Goal: Communication & Community: Answer question/provide support

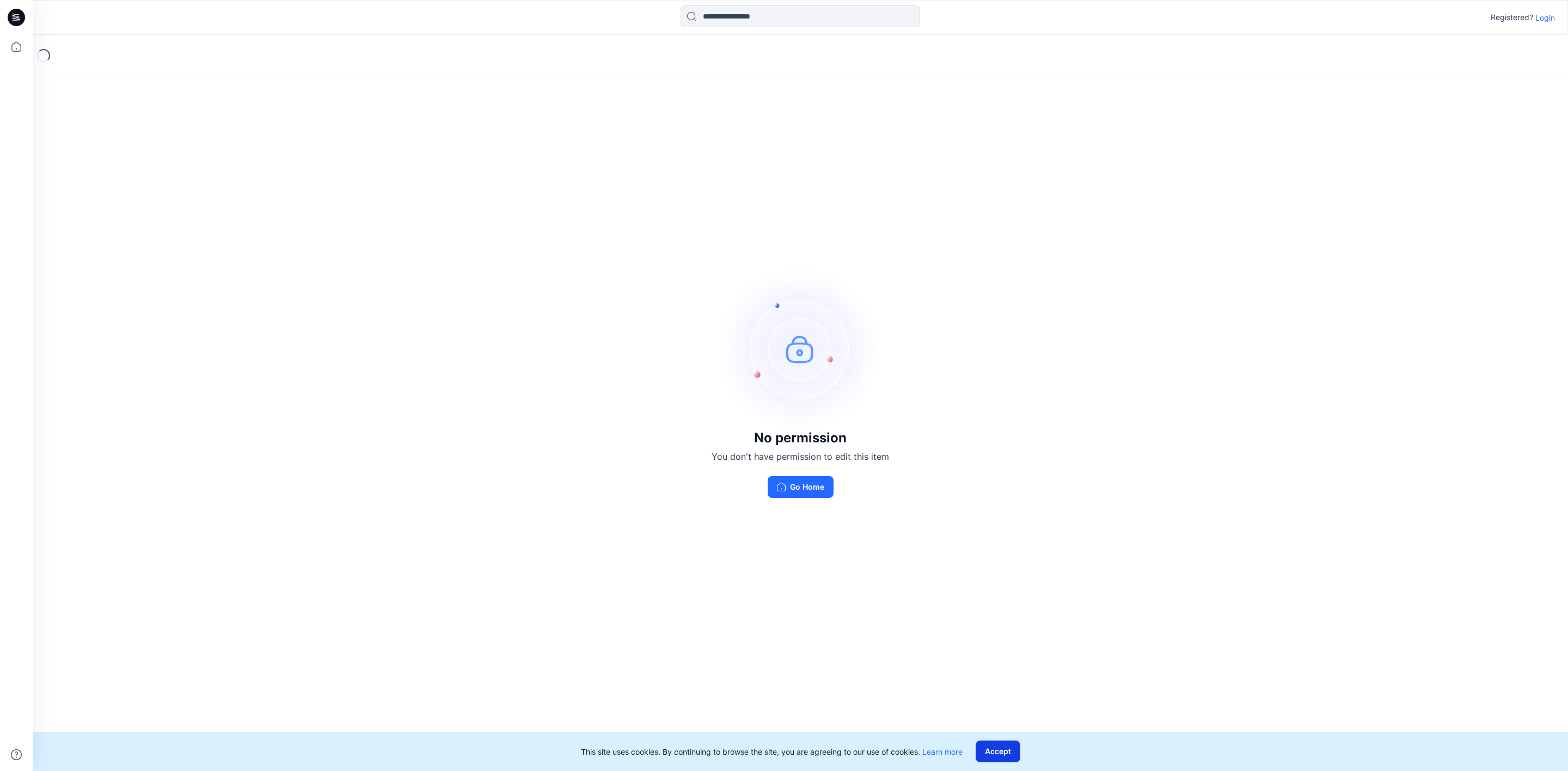
click at [987, 753] on button "Accept" at bounding box center [998, 752] width 44 height 22
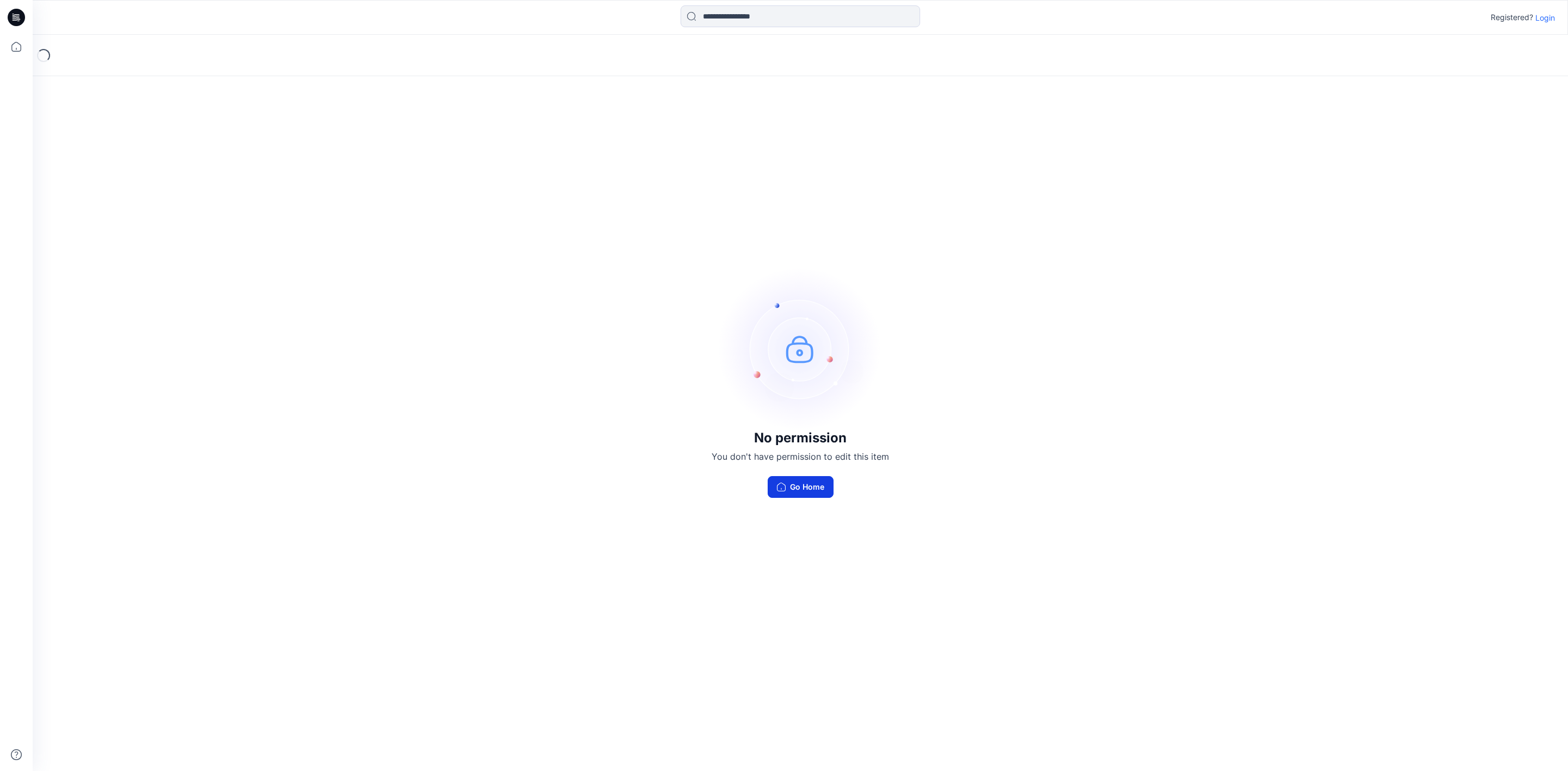
click at [807, 483] on button "Go Home" at bounding box center [800, 487] width 66 height 22
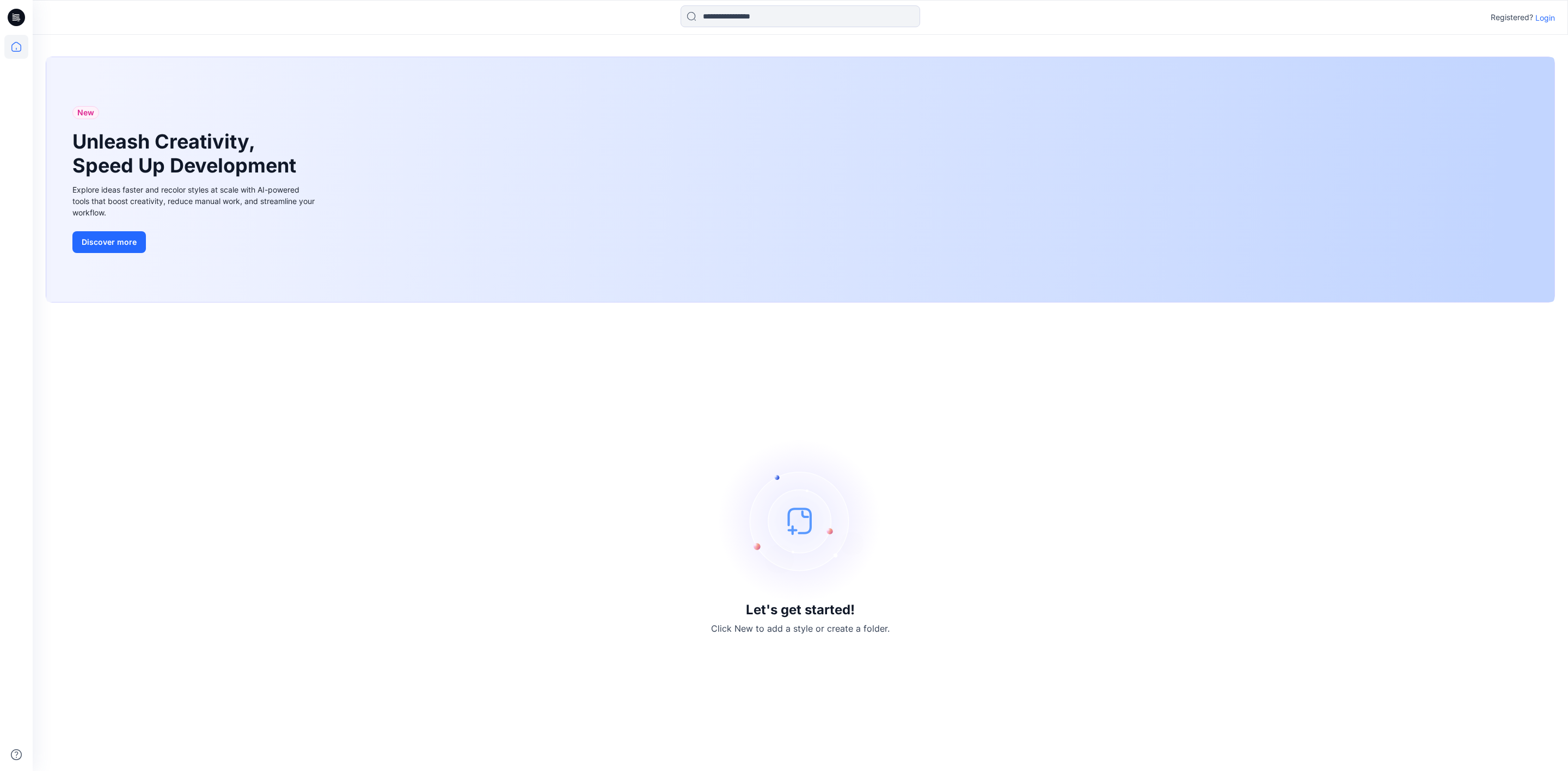
click at [998, 445] on div "Let's get started! Click New to add a style or create a folder." at bounding box center [800, 537] width 1509 height 442
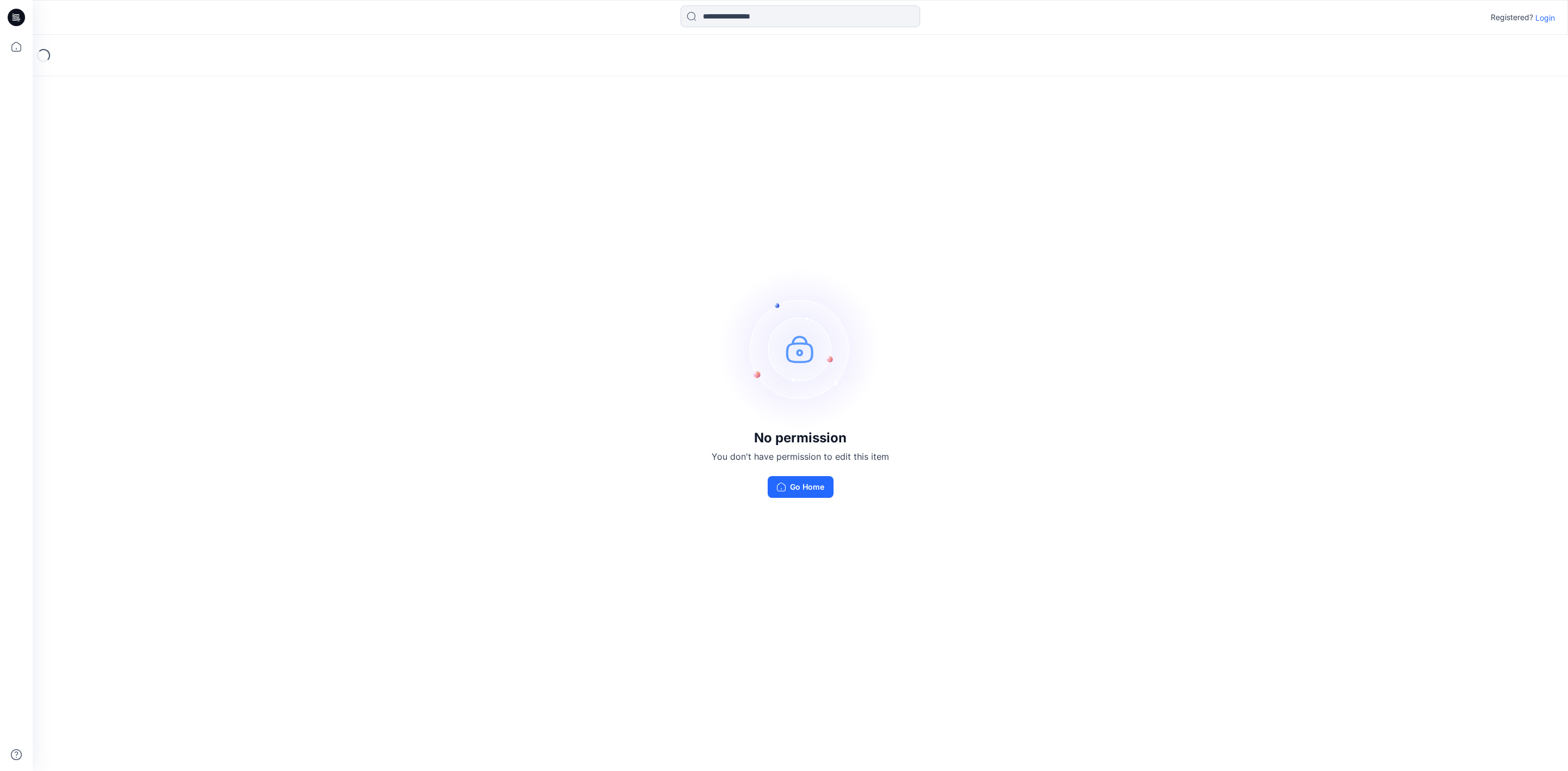
click at [1547, 15] on p "Login" at bounding box center [1545, 18] width 19 height 12
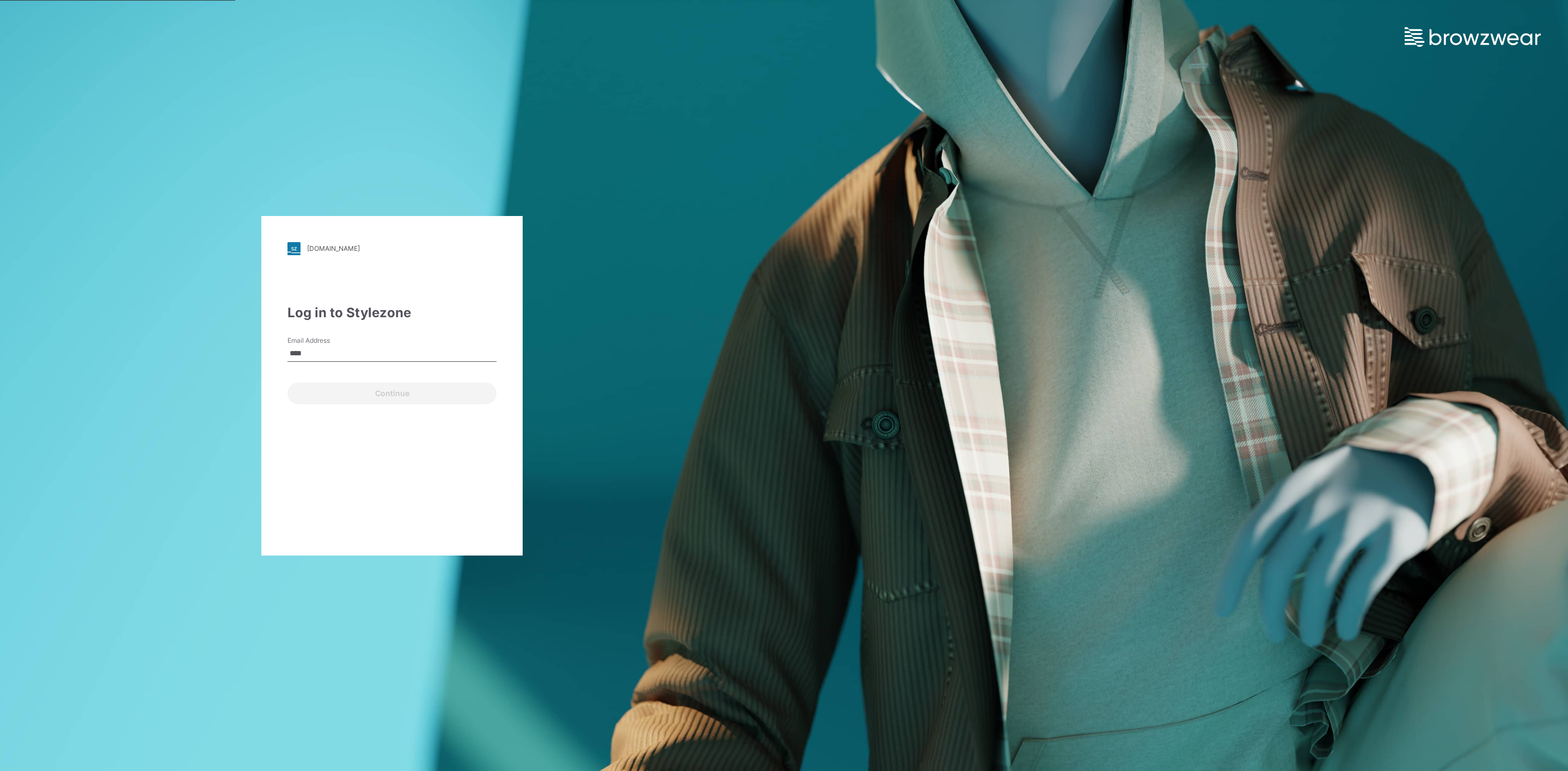
type input "**********"
click at [366, 394] on button "Continue" at bounding box center [391, 394] width 209 height 22
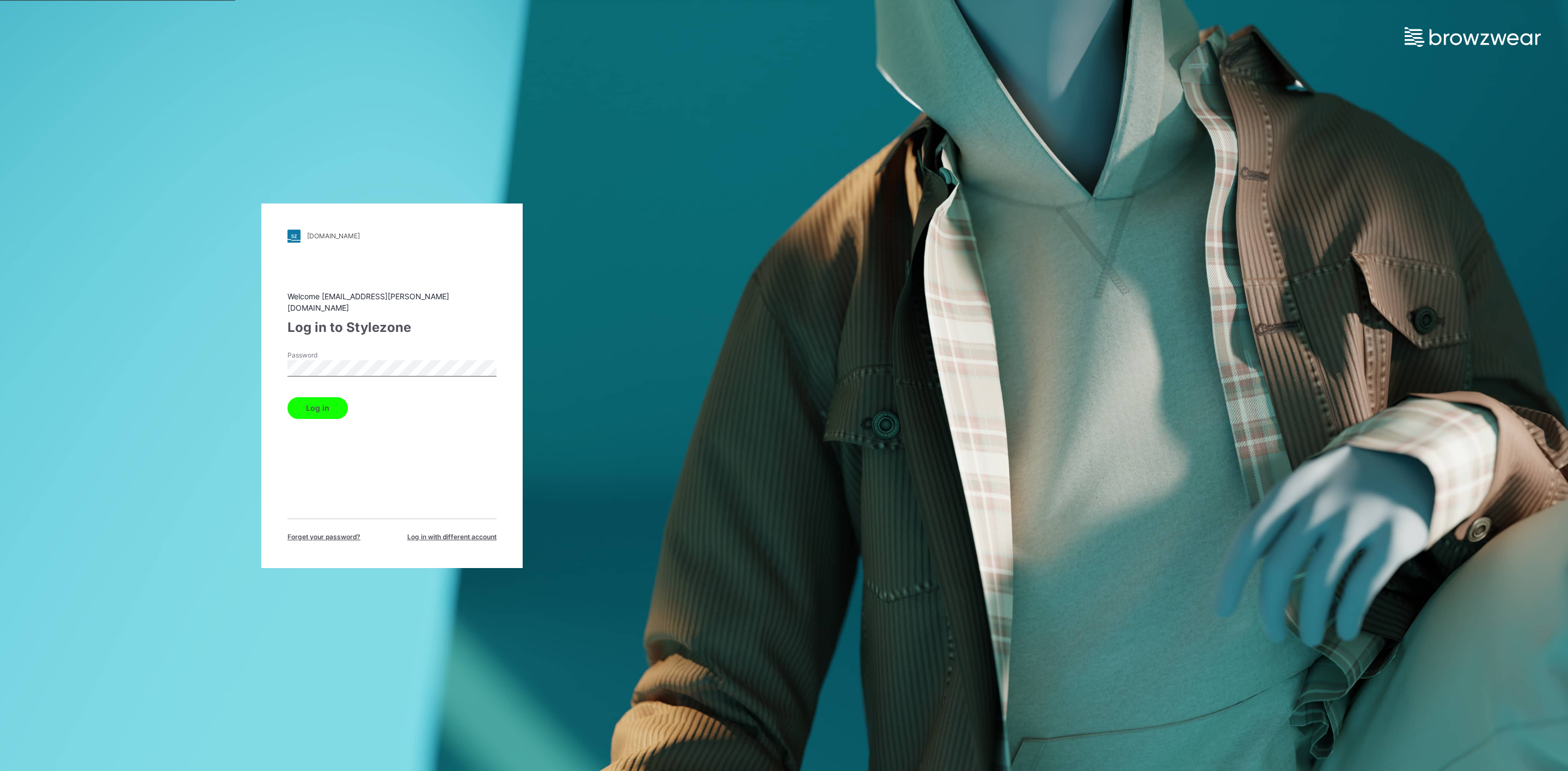
click at [307, 400] on button "Log in" at bounding box center [317, 408] width 60 height 22
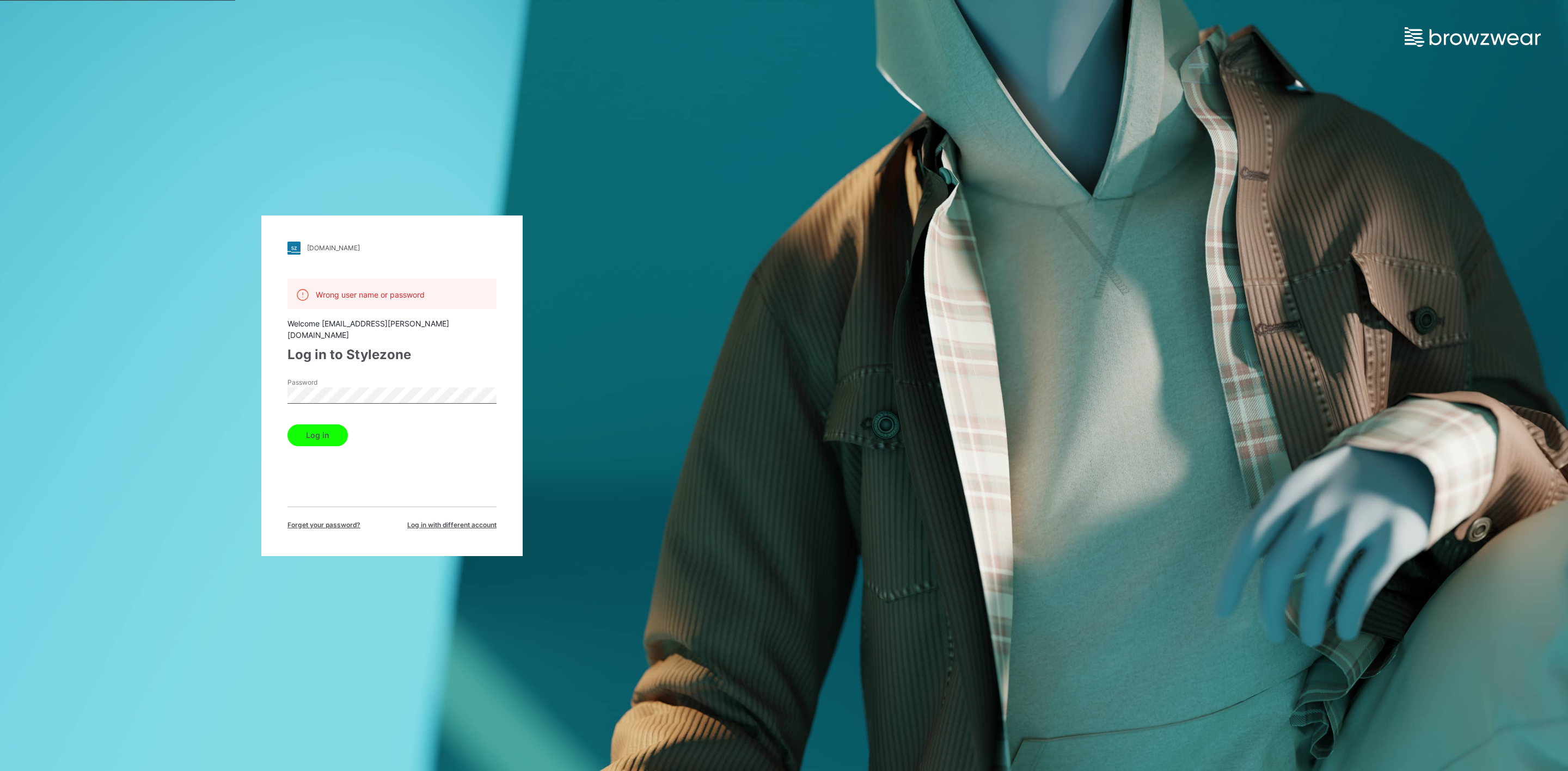
click at [313, 425] on button "Log in" at bounding box center [317, 436] width 60 height 22
click at [250, 384] on div "[DOMAIN_NAME] Loading... Wrong user name or password Welcome [EMAIL_ADDRESS][PE…" at bounding box center [392, 385] width 784 height 771
click at [309, 425] on button "Log in" at bounding box center [317, 436] width 60 height 22
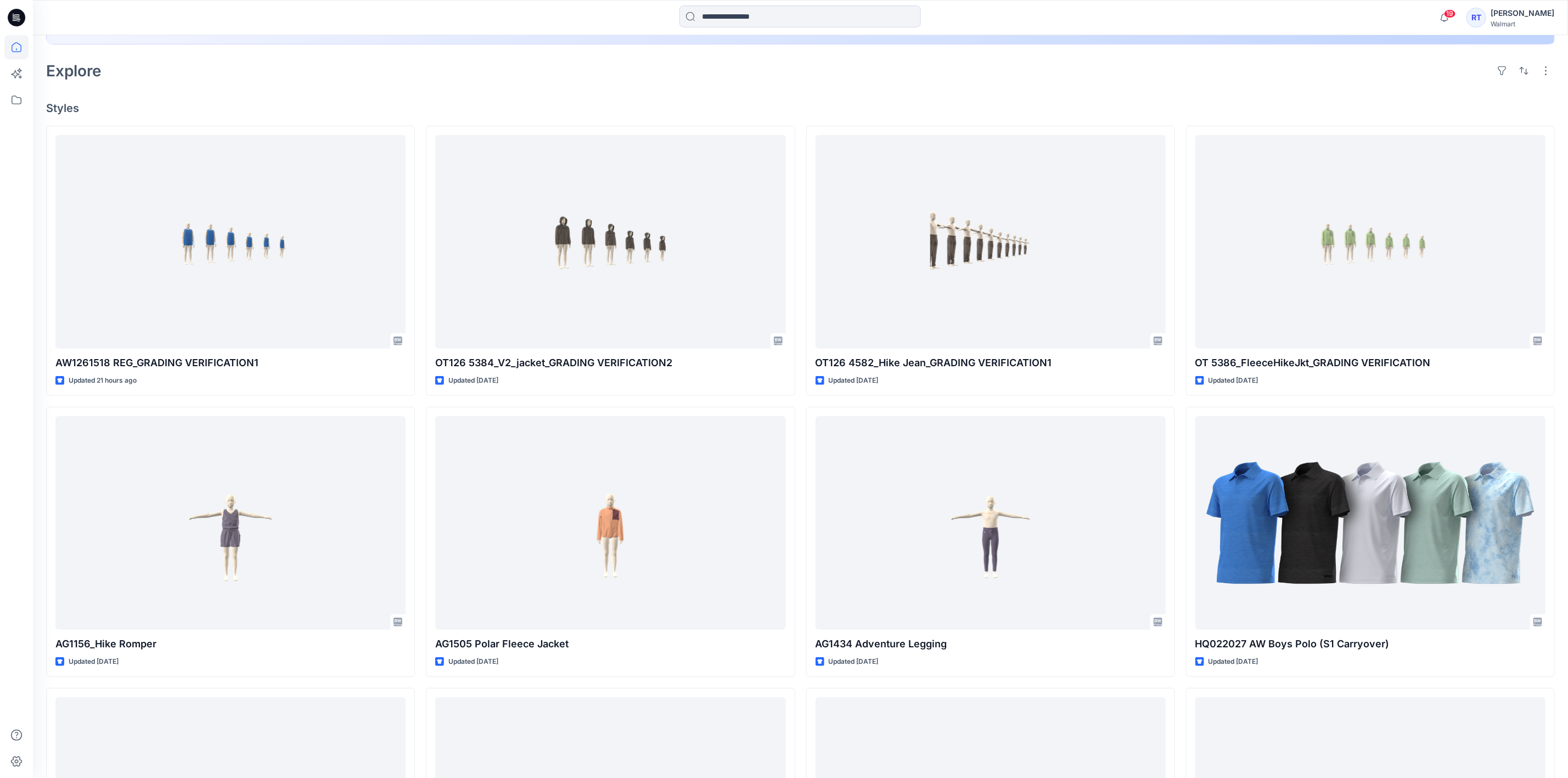
scroll to position [361, 0]
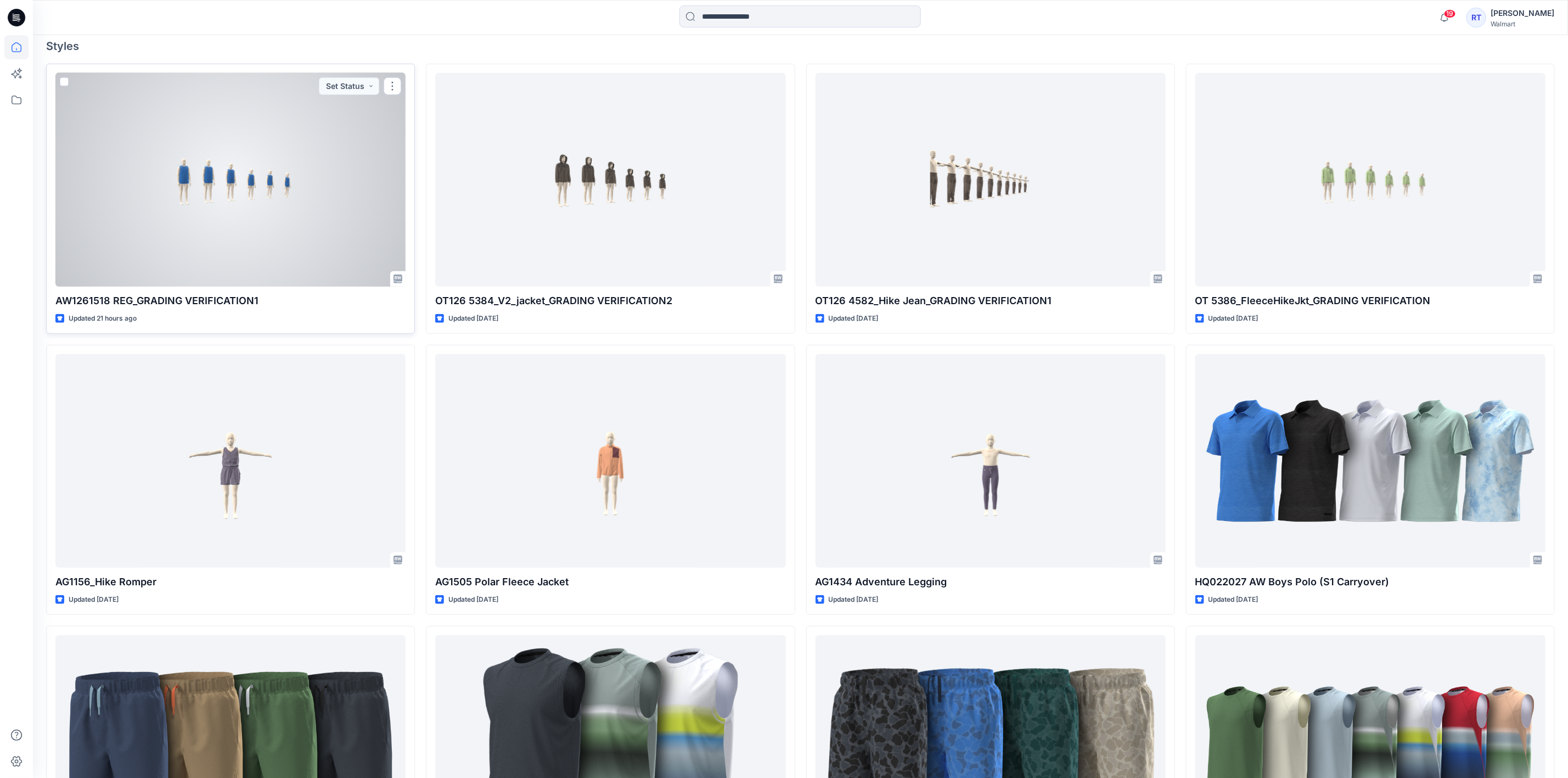
click at [335, 201] on div at bounding box center [230, 180] width 350 height 214
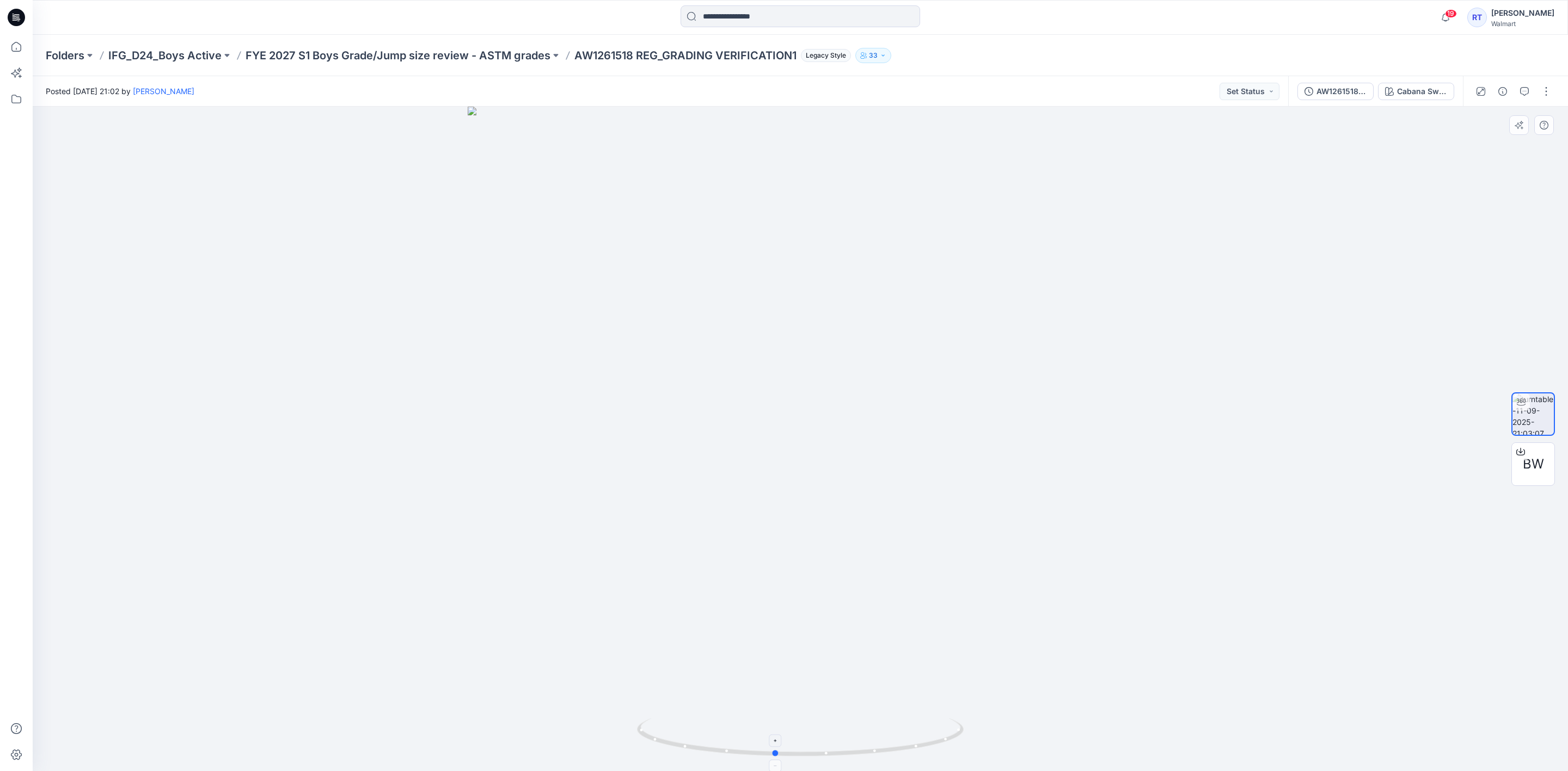
drag, startPoint x: 923, startPoint y: 750, endPoint x: 897, endPoint y: 730, distance: 32.8
click at [897, 730] on icon at bounding box center [801, 739] width 329 height 41
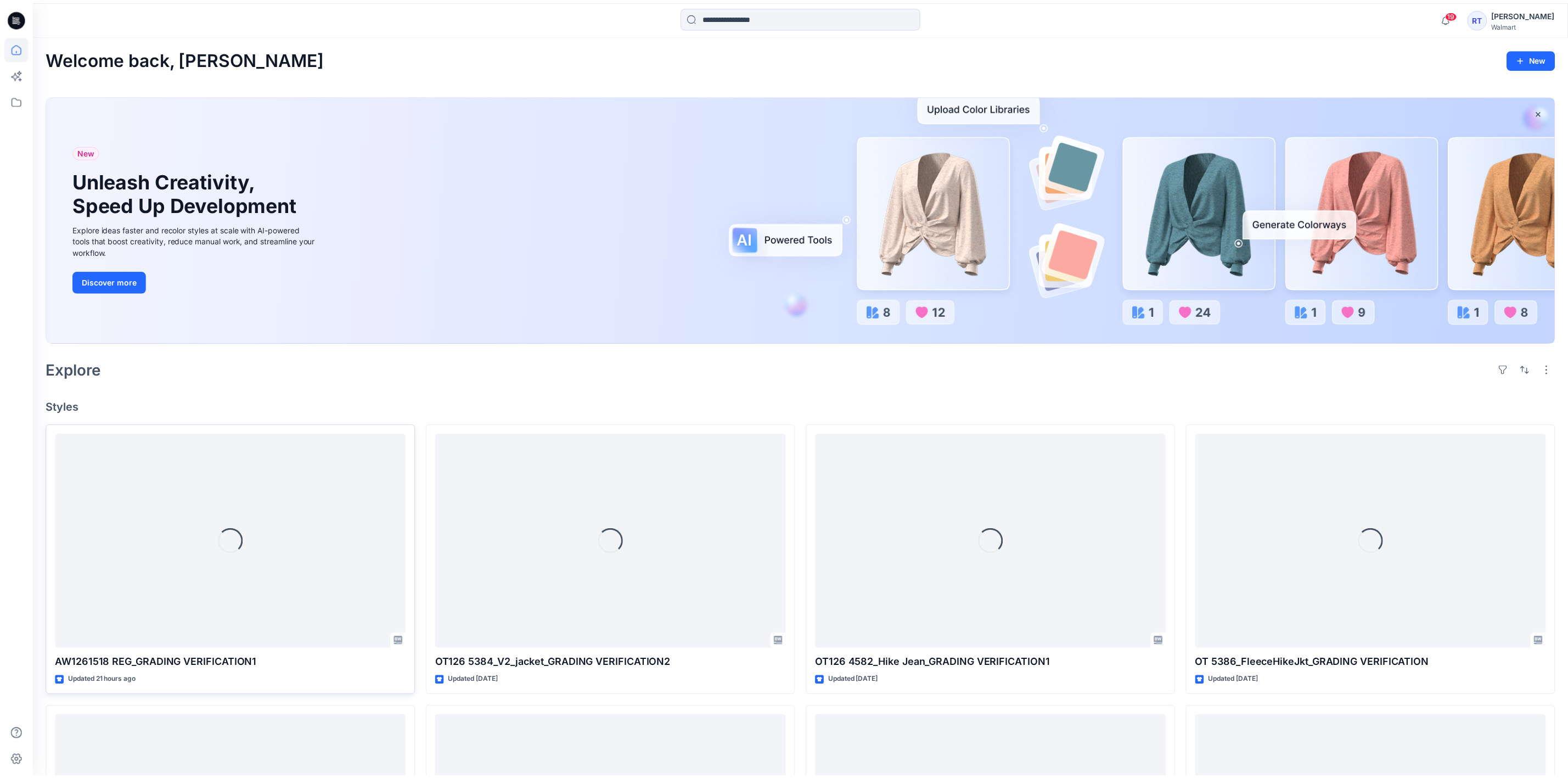
scroll to position [361, 0]
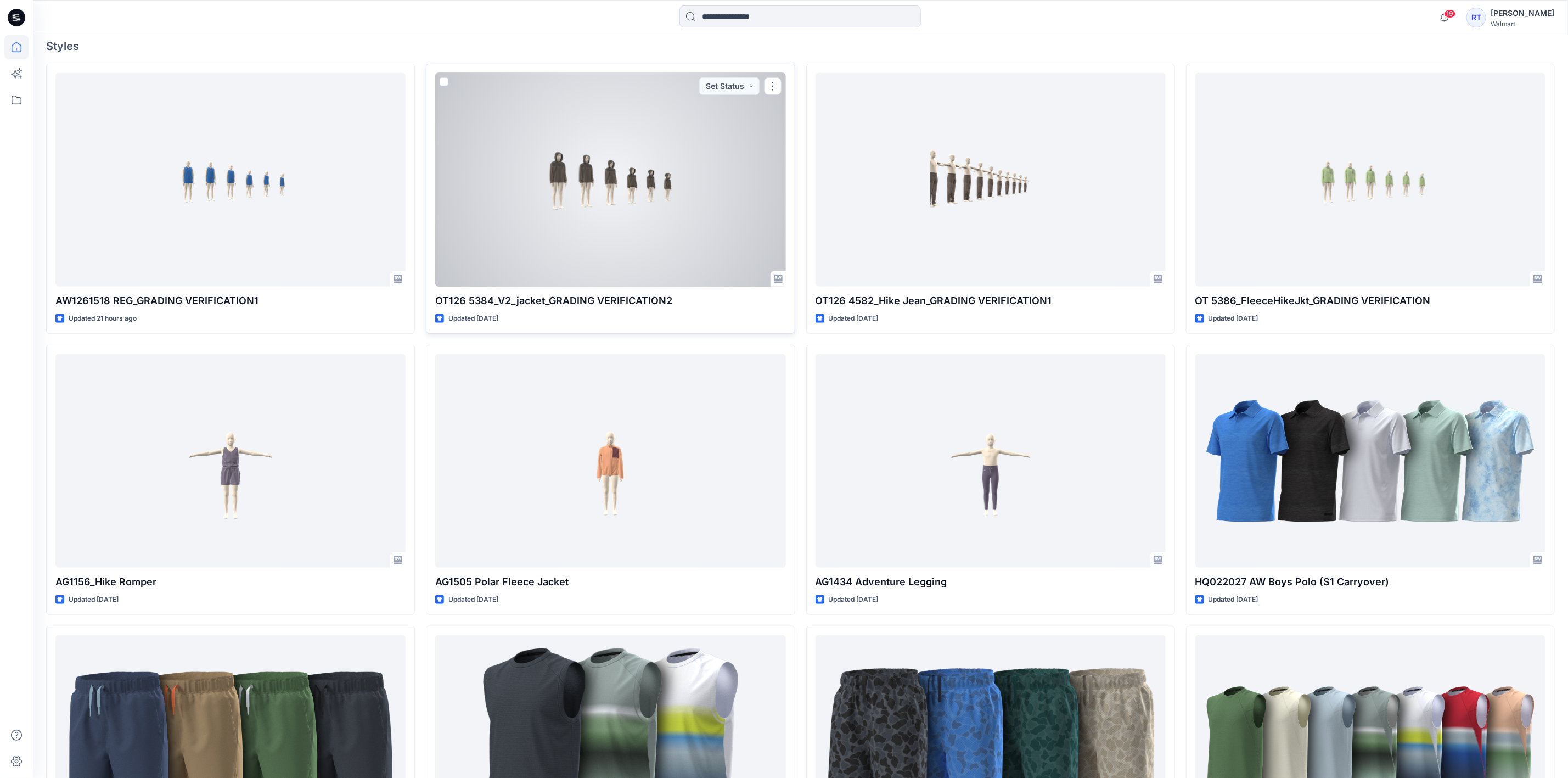
click at [605, 131] on div at bounding box center [610, 180] width 350 height 214
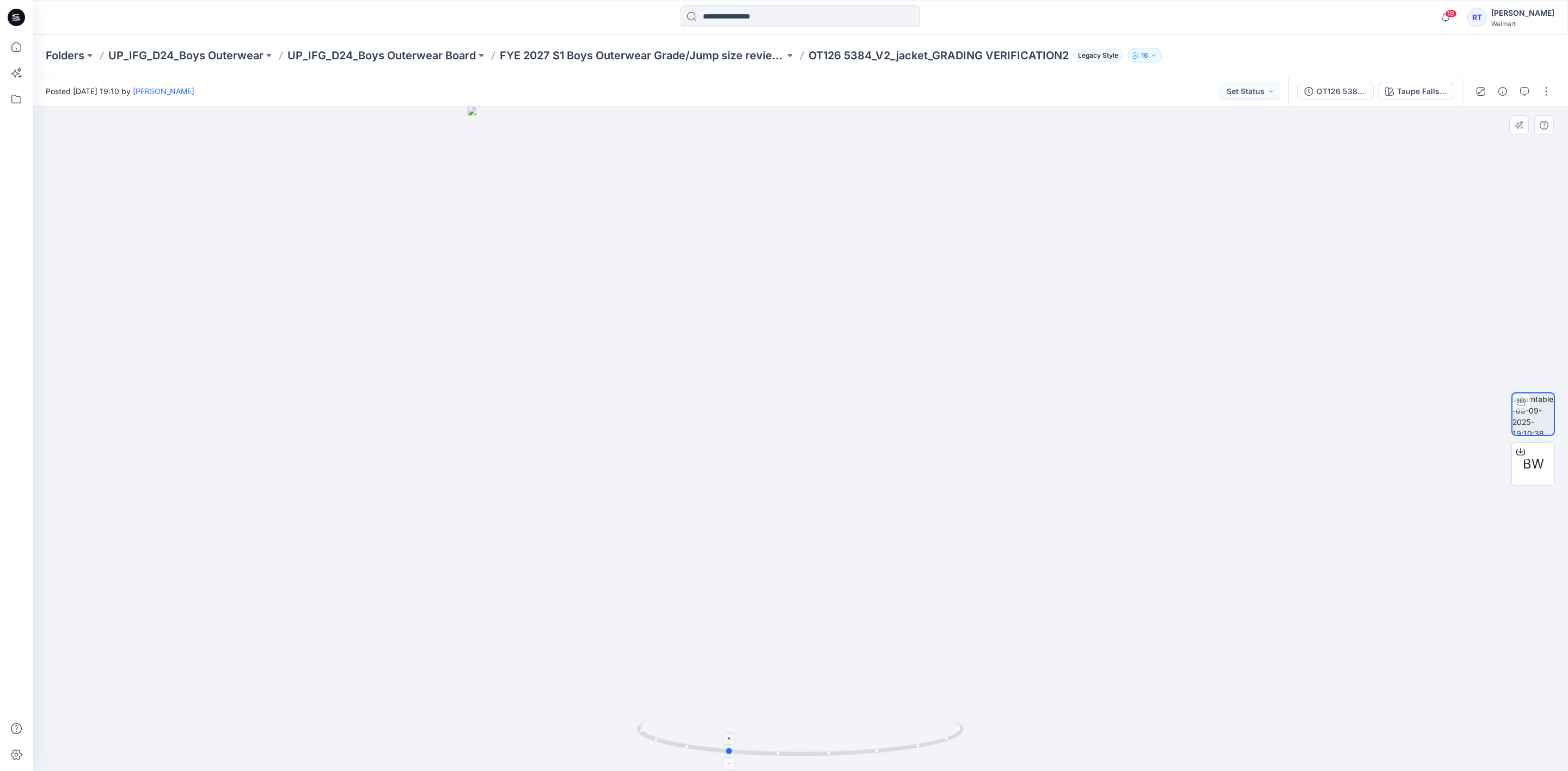
drag, startPoint x: 838, startPoint y: 768, endPoint x: 765, endPoint y: 751, distance: 75.0
click at [765, 751] on div at bounding box center [800, 439] width 1535 height 665
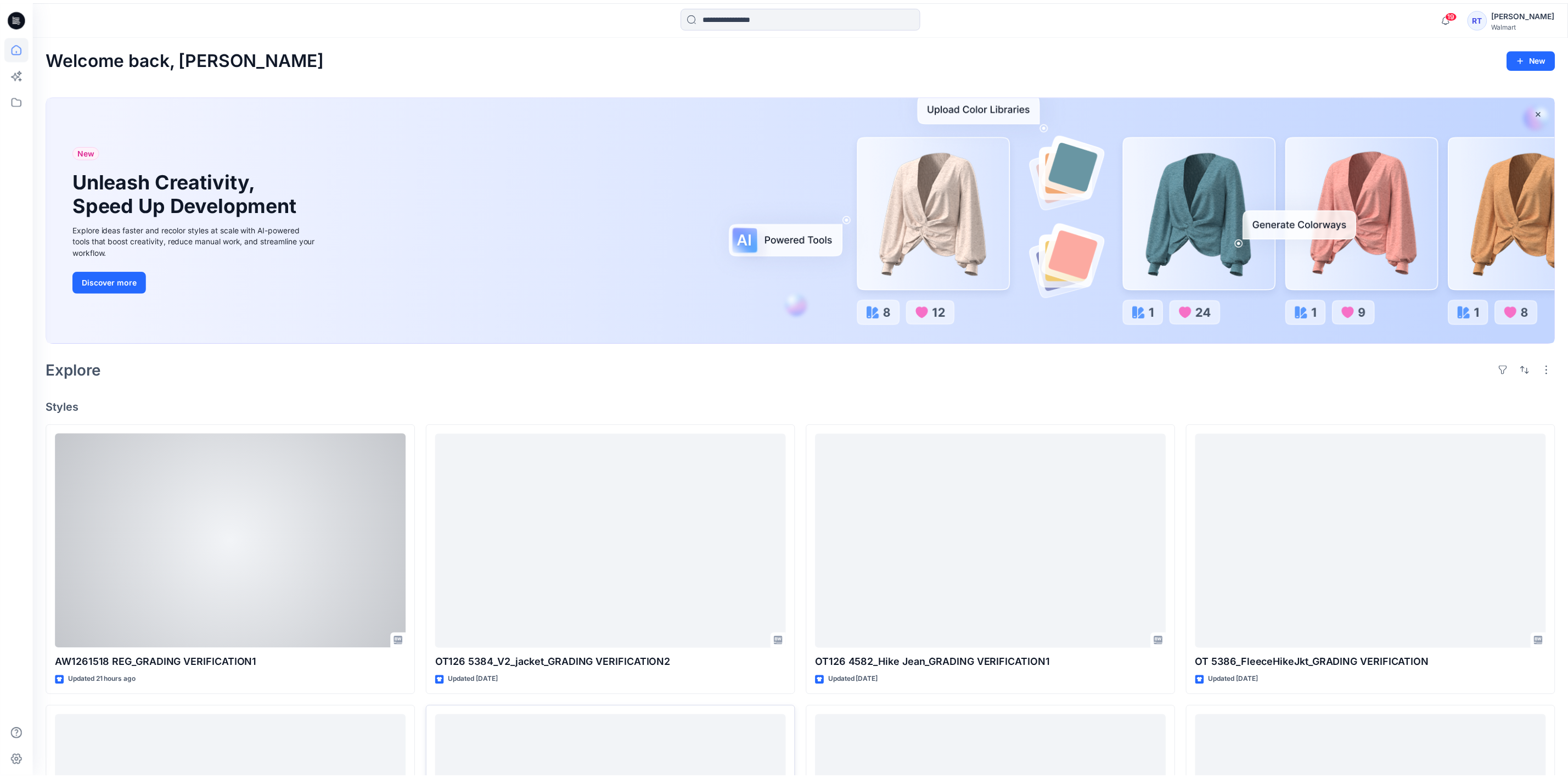
scroll to position [361, 0]
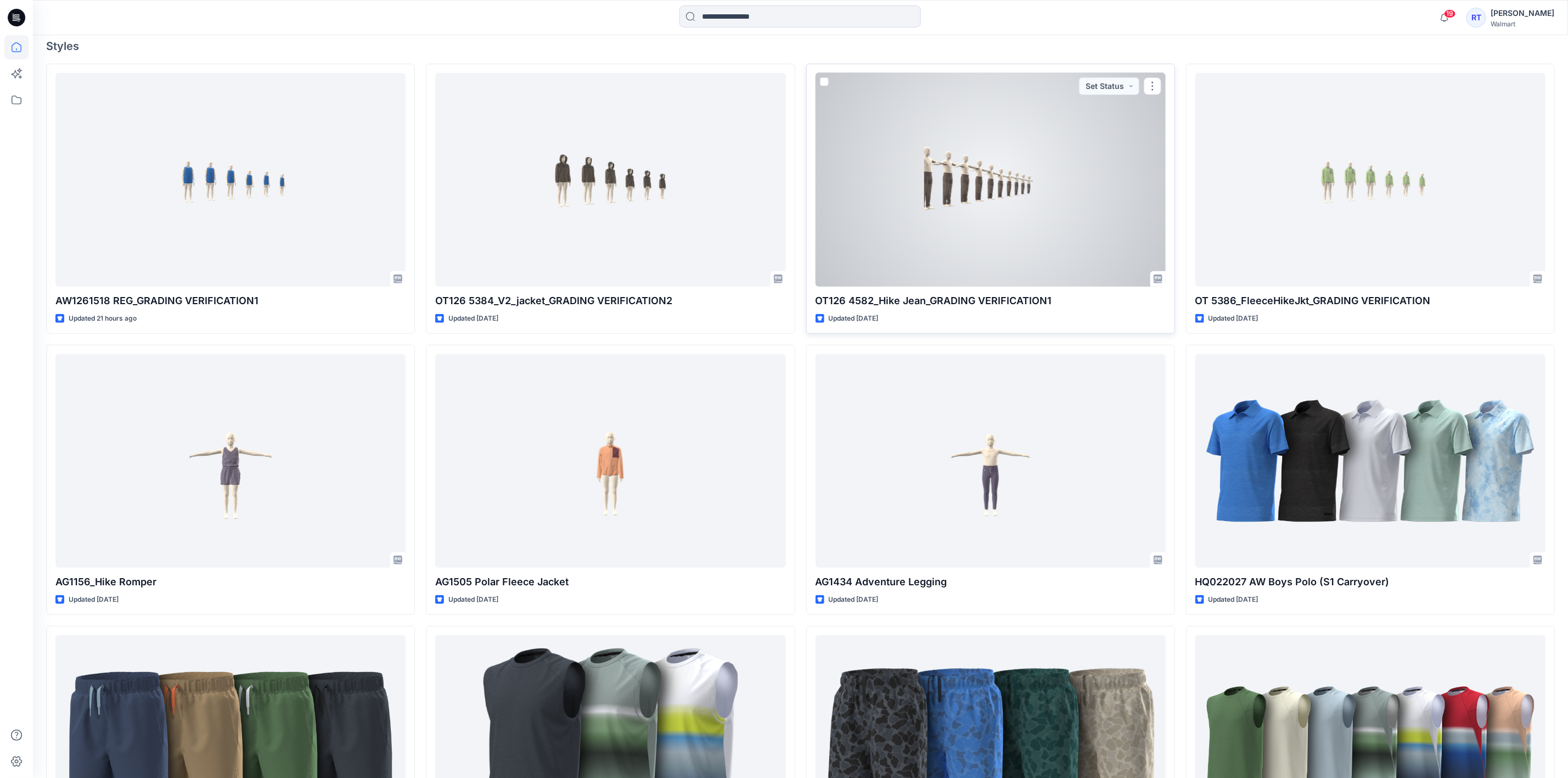
click at [973, 222] on div at bounding box center [991, 180] width 350 height 214
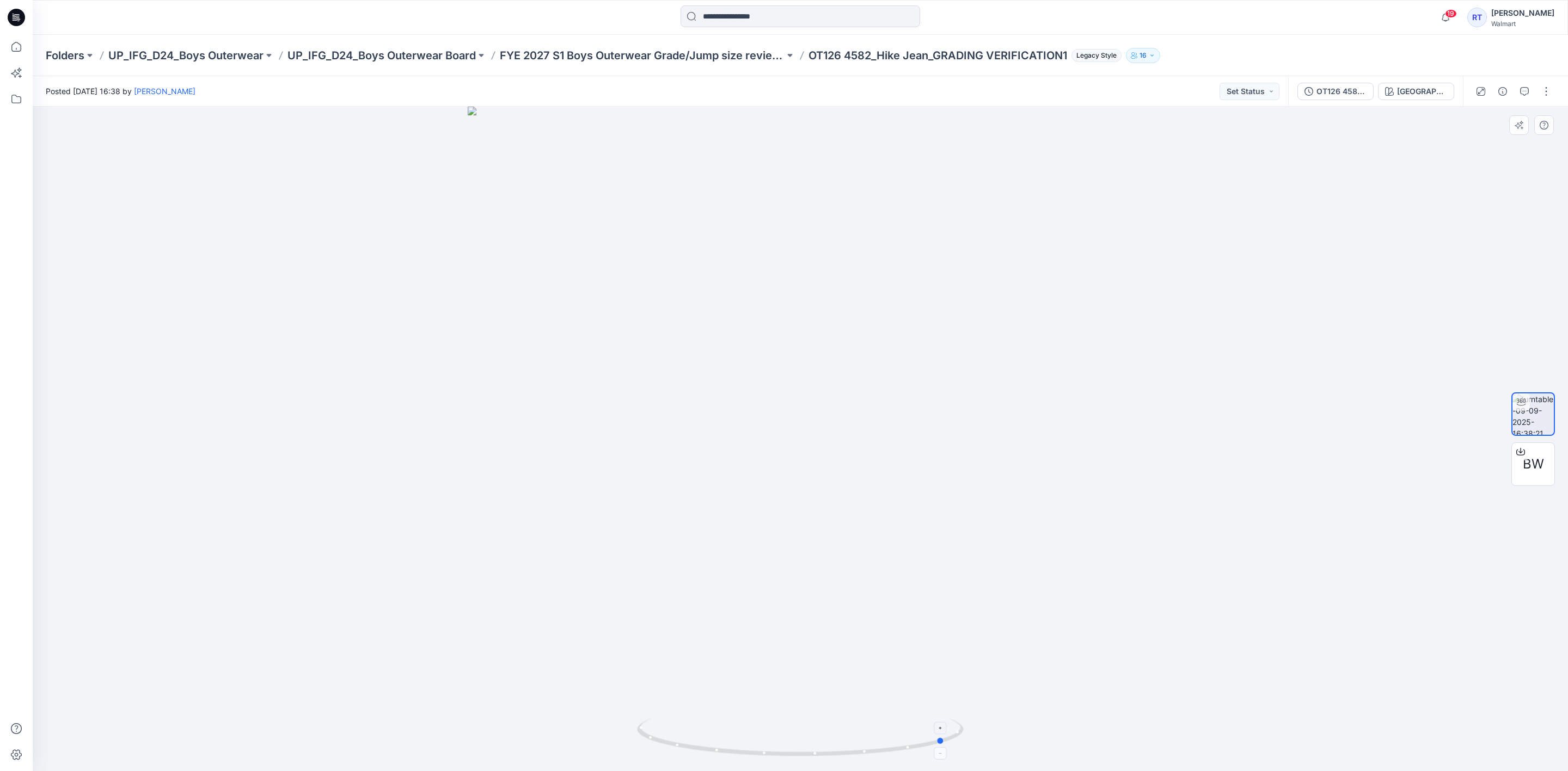
drag, startPoint x: 809, startPoint y: 758, endPoint x: 954, endPoint y: 733, distance: 147.1
click at [954, 733] on icon at bounding box center [801, 739] width 329 height 41
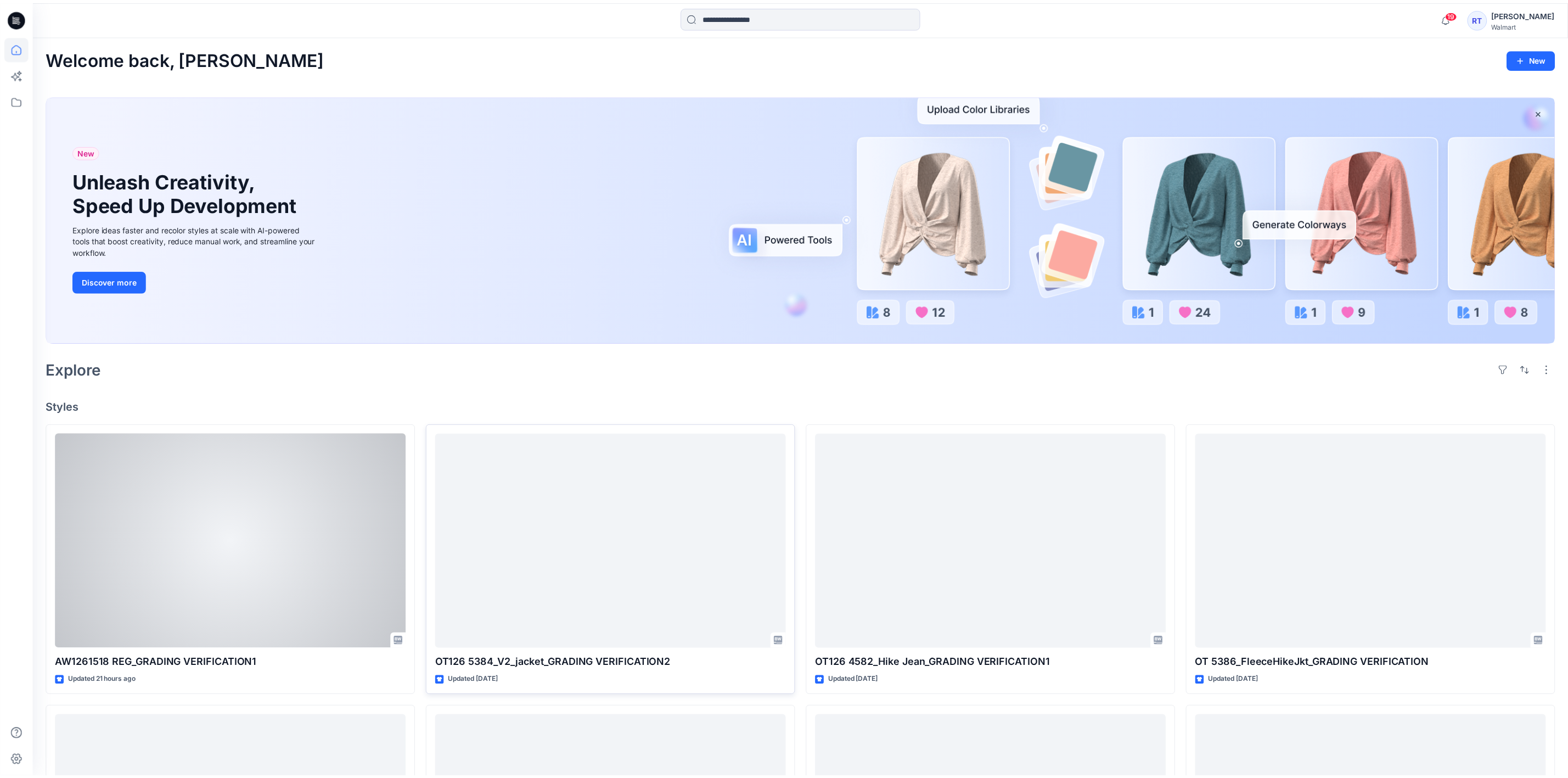
scroll to position [361, 0]
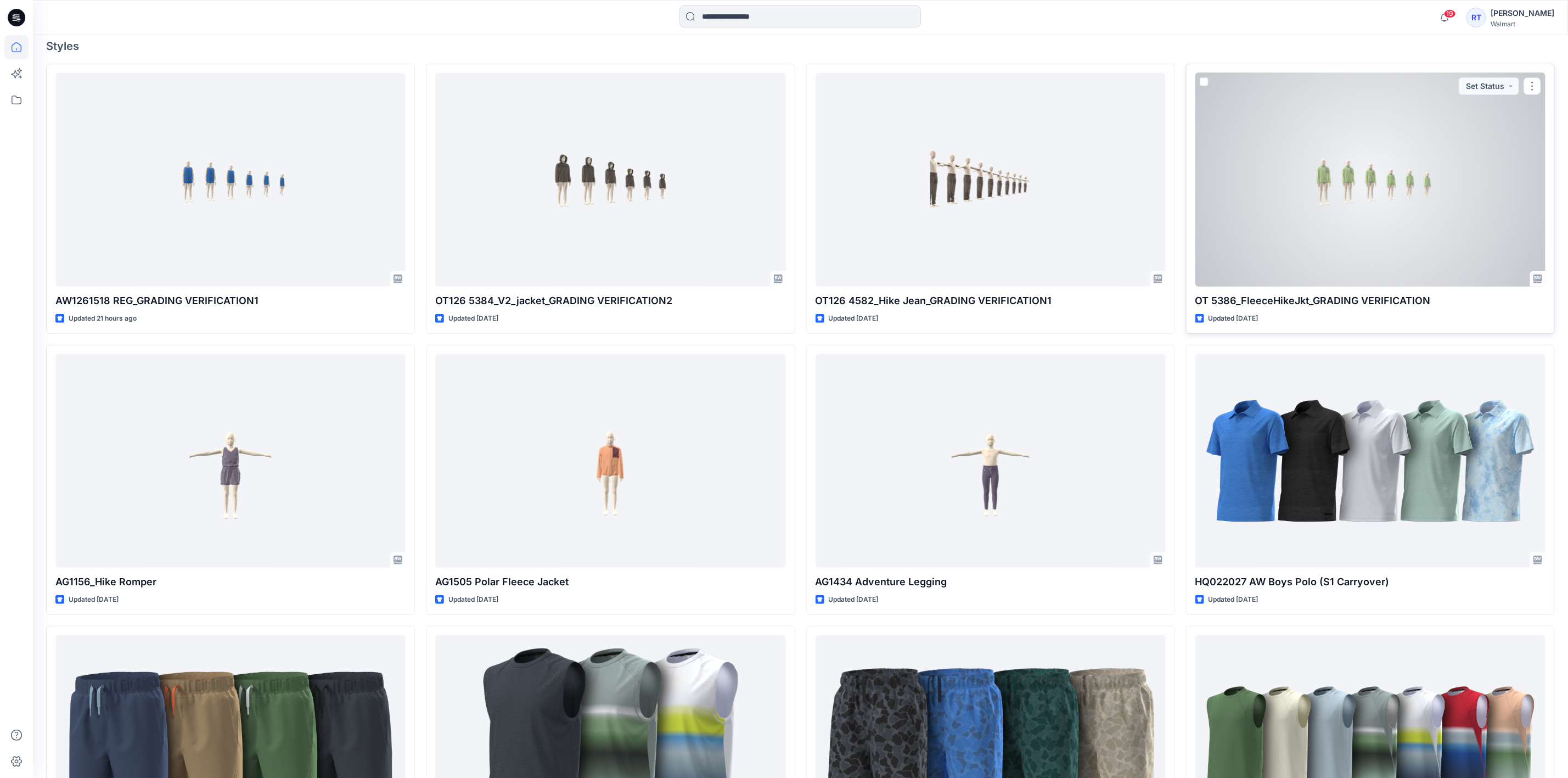
click at [1377, 218] on div at bounding box center [1370, 180] width 350 height 214
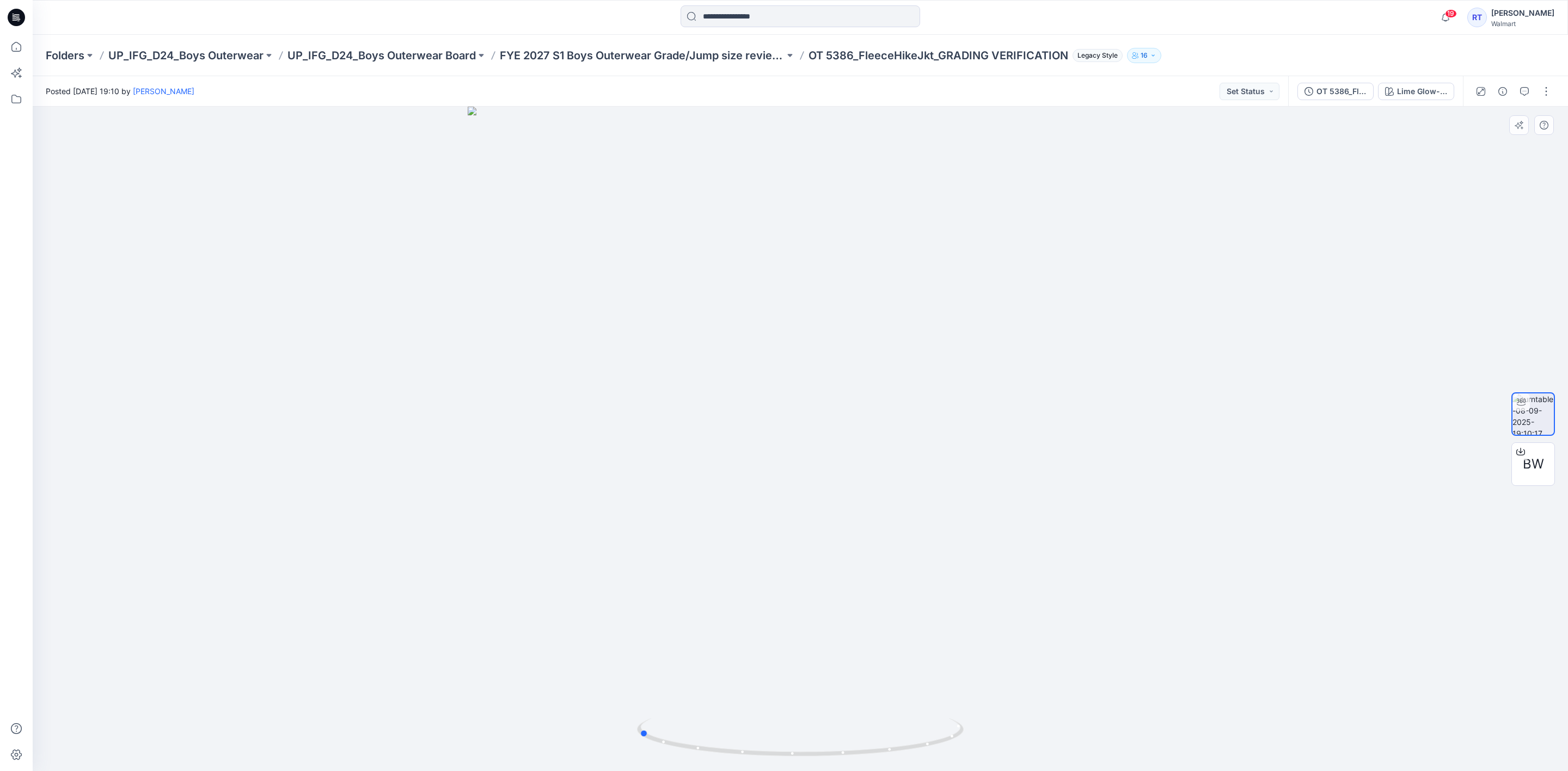
drag, startPoint x: 848, startPoint y: 758, endPoint x: 1013, endPoint y: 744, distance: 165.6
click at [1013, 744] on div at bounding box center [800, 439] width 1535 height 665
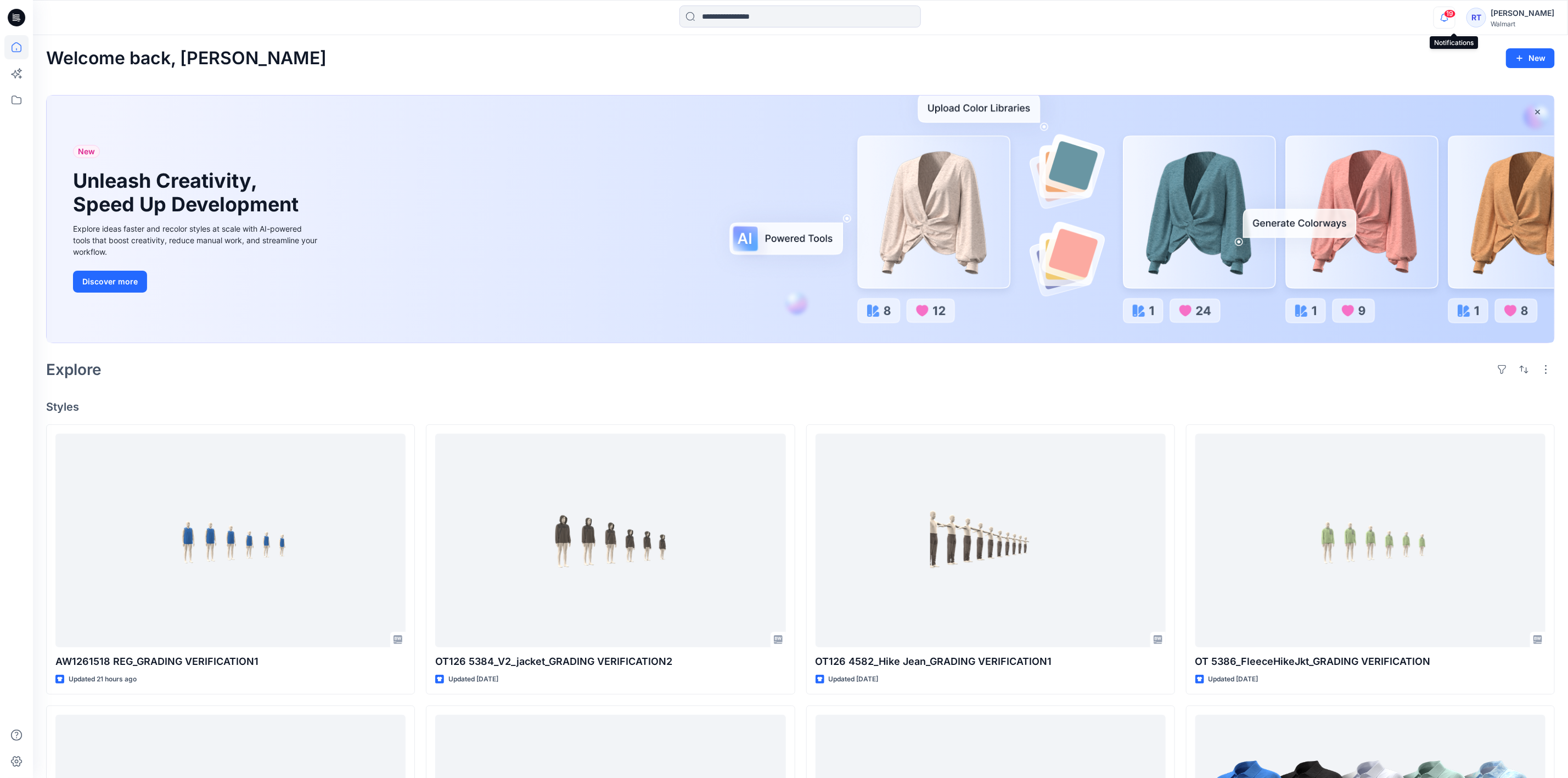
click at [1451, 14] on icon "button" at bounding box center [1445, 18] width 21 height 22
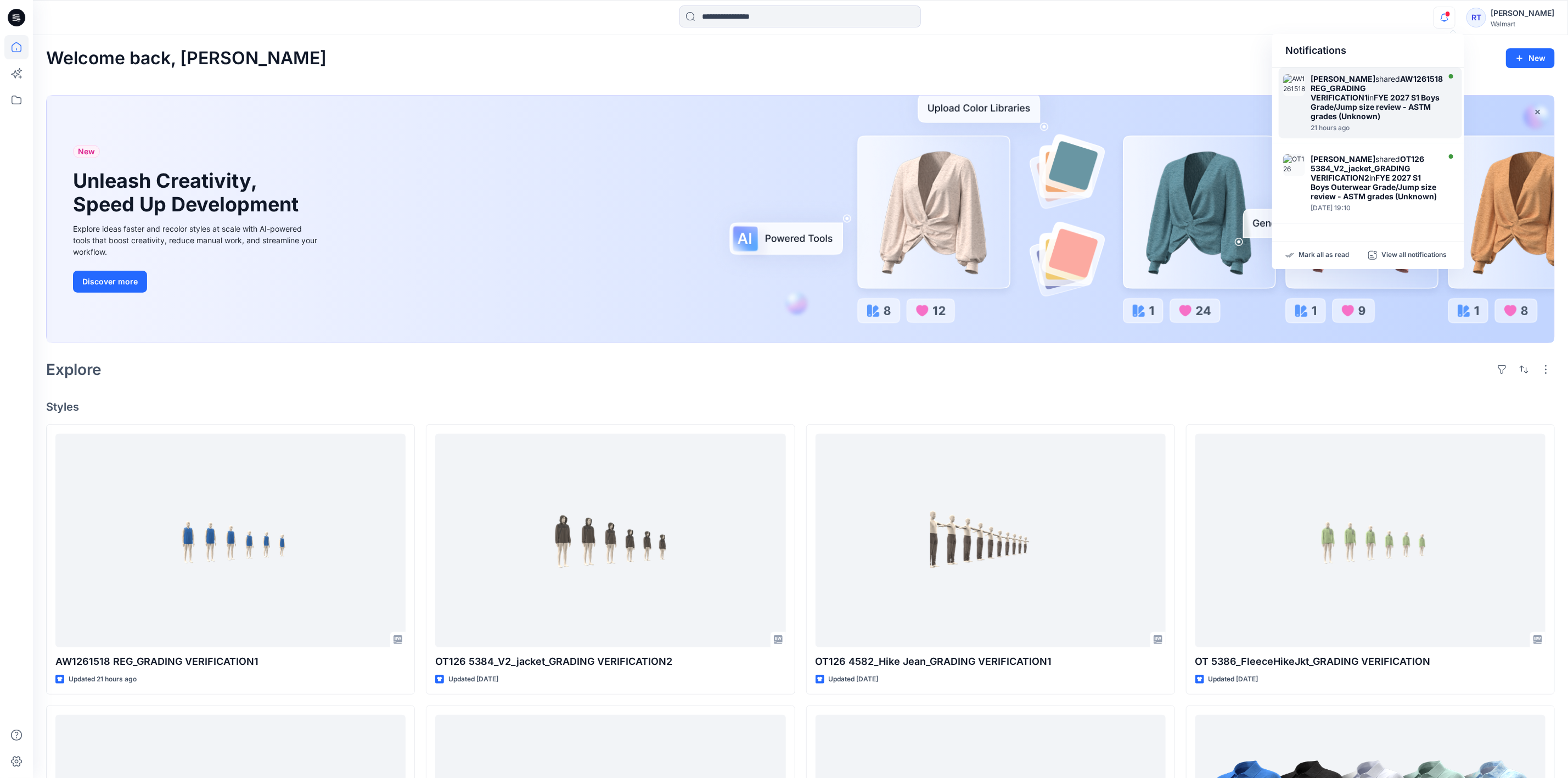
click at [1383, 99] on strong "FYE 2027 S1 Boys Grade/Jump size review - ASTM grades (Unknown)" at bounding box center [1375, 107] width 129 height 28
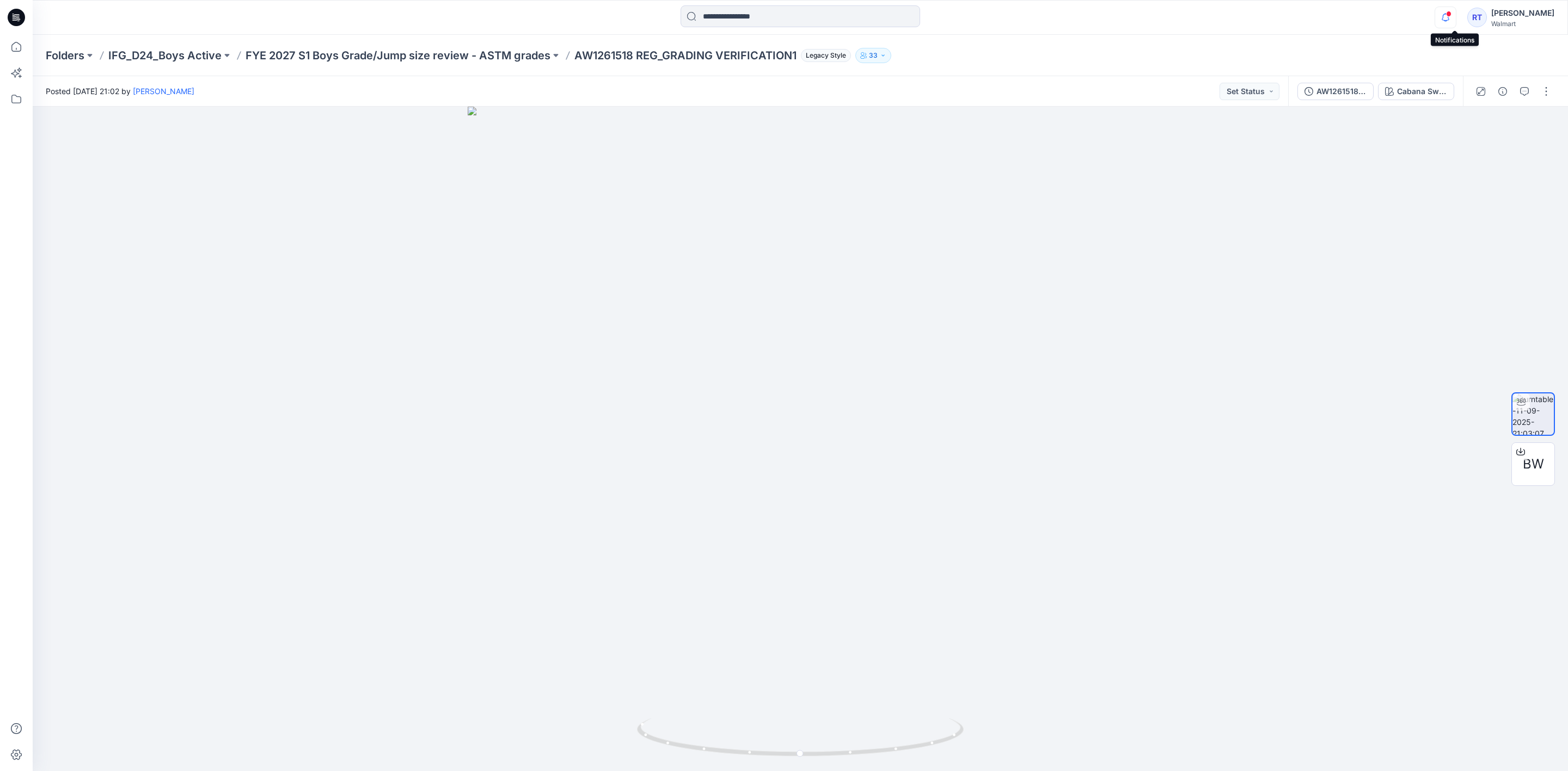
click at [1452, 18] on icon "button" at bounding box center [1446, 18] width 21 height 22
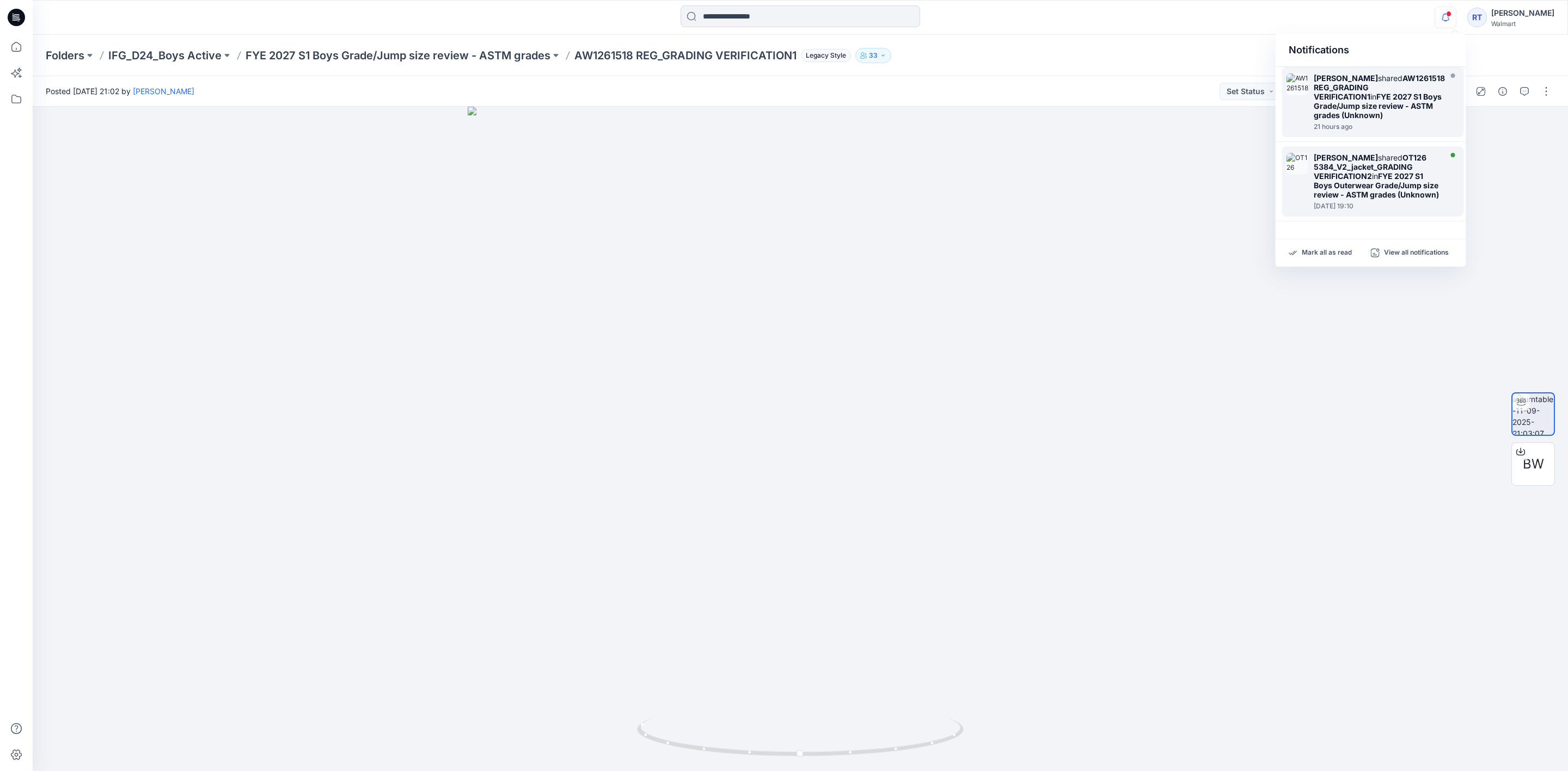
click at [1372, 182] on div "[PERSON_NAME] shared OT126 5384_V2_jacket_GRADING VERIFICATION2 in FYE 2027 S1 …" at bounding box center [1376, 176] width 125 height 46
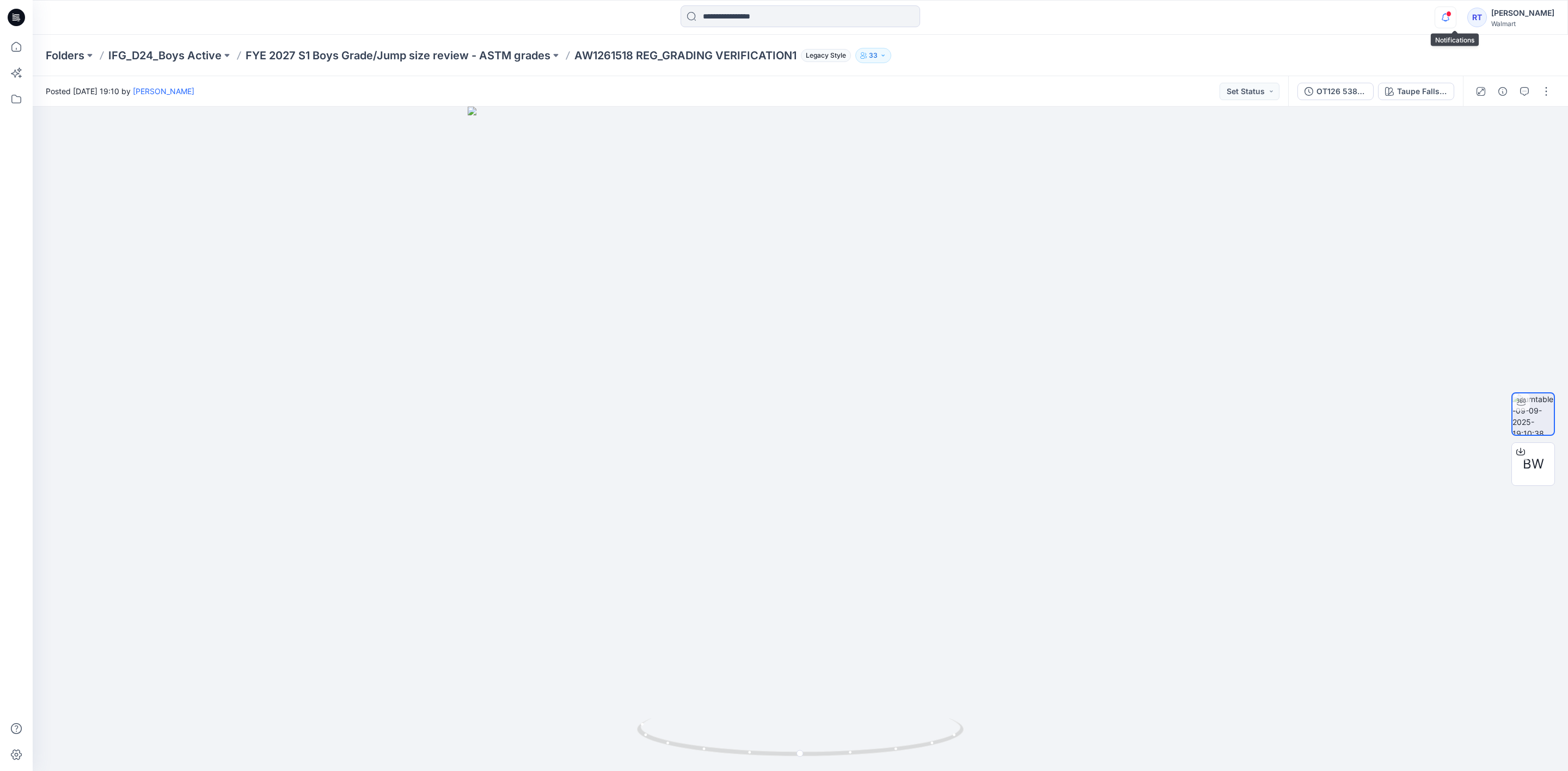
click at [1456, 18] on icon "button" at bounding box center [1446, 18] width 21 height 22
drag, startPoint x: 1467, startPoint y: 99, endPoint x: 1467, endPoint y: 106, distance: 7.0
click at [1467, 106] on div "Posted [DATE] 19:10 by [PERSON_NAME] Set Status OT126 5384_V2_jacket_GRADING VE…" at bounding box center [800, 424] width 1535 height 695
click at [1452, 23] on icon "button" at bounding box center [1446, 18] width 21 height 22
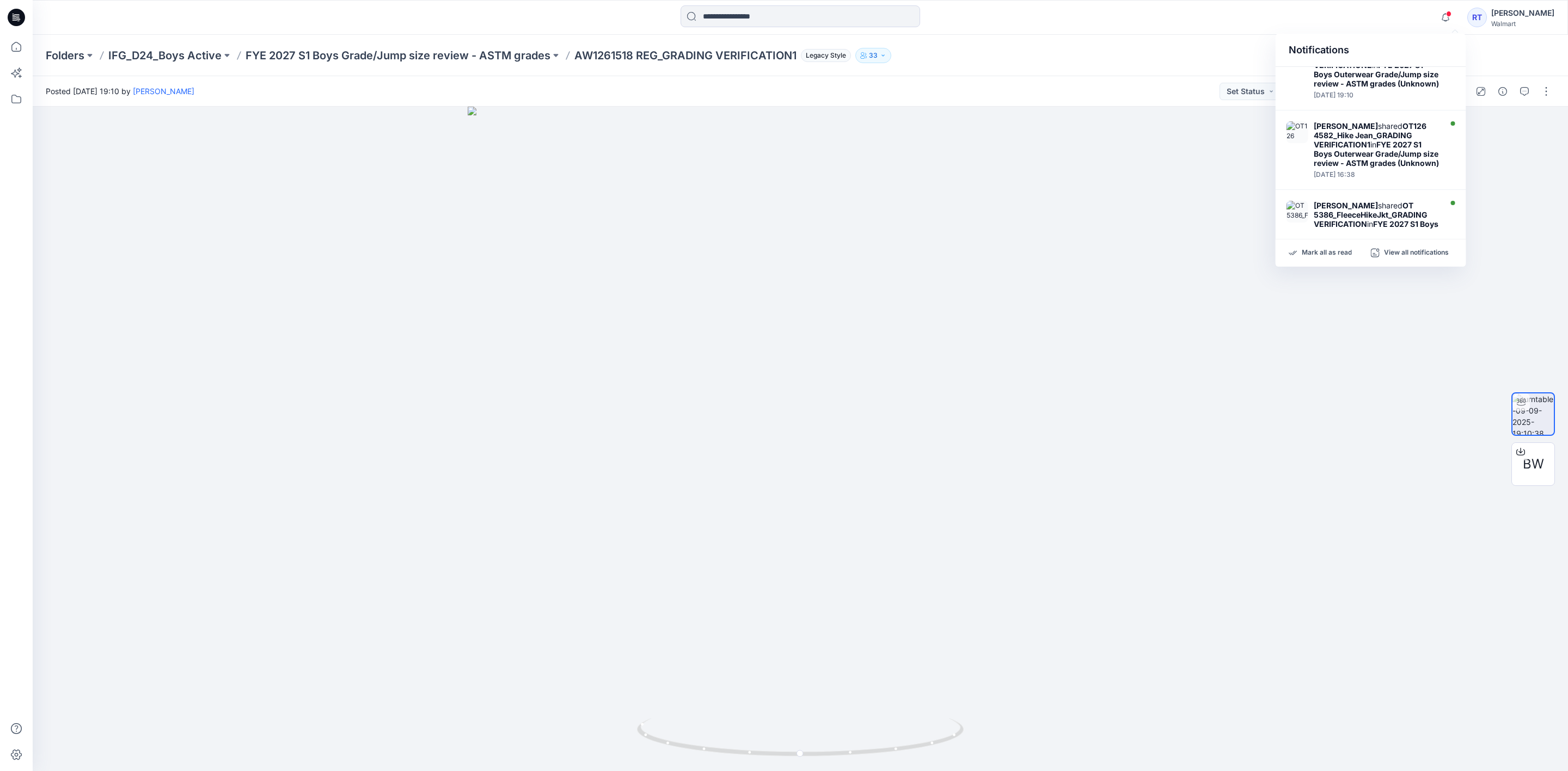
scroll to position [121, 0]
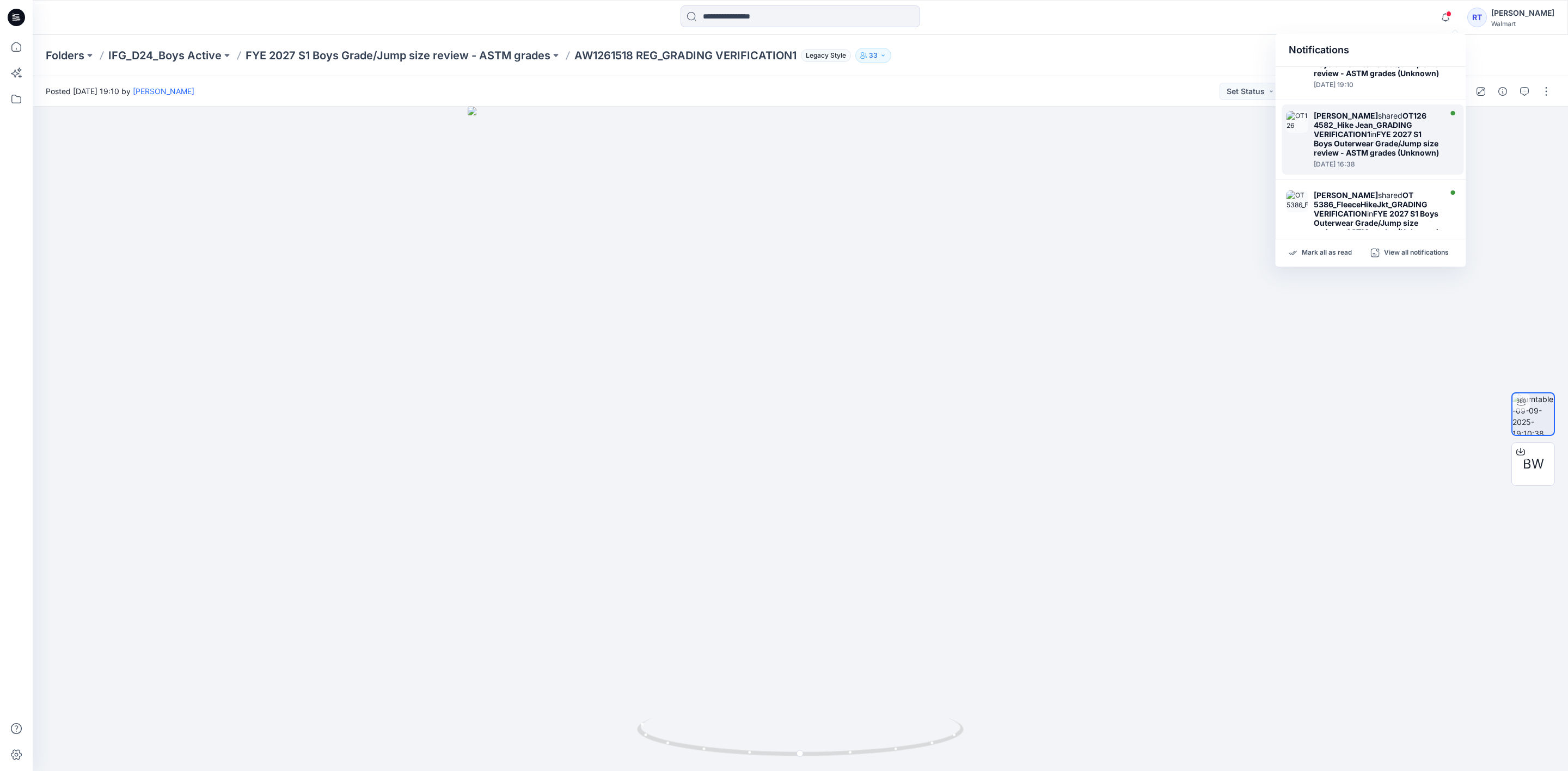
click at [1397, 142] on div "[PERSON_NAME] shared OT126 4582_Hike Jean_GRADING VERIFICATION1 in FYE 2027 S1 …" at bounding box center [1376, 134] width 125 height 46
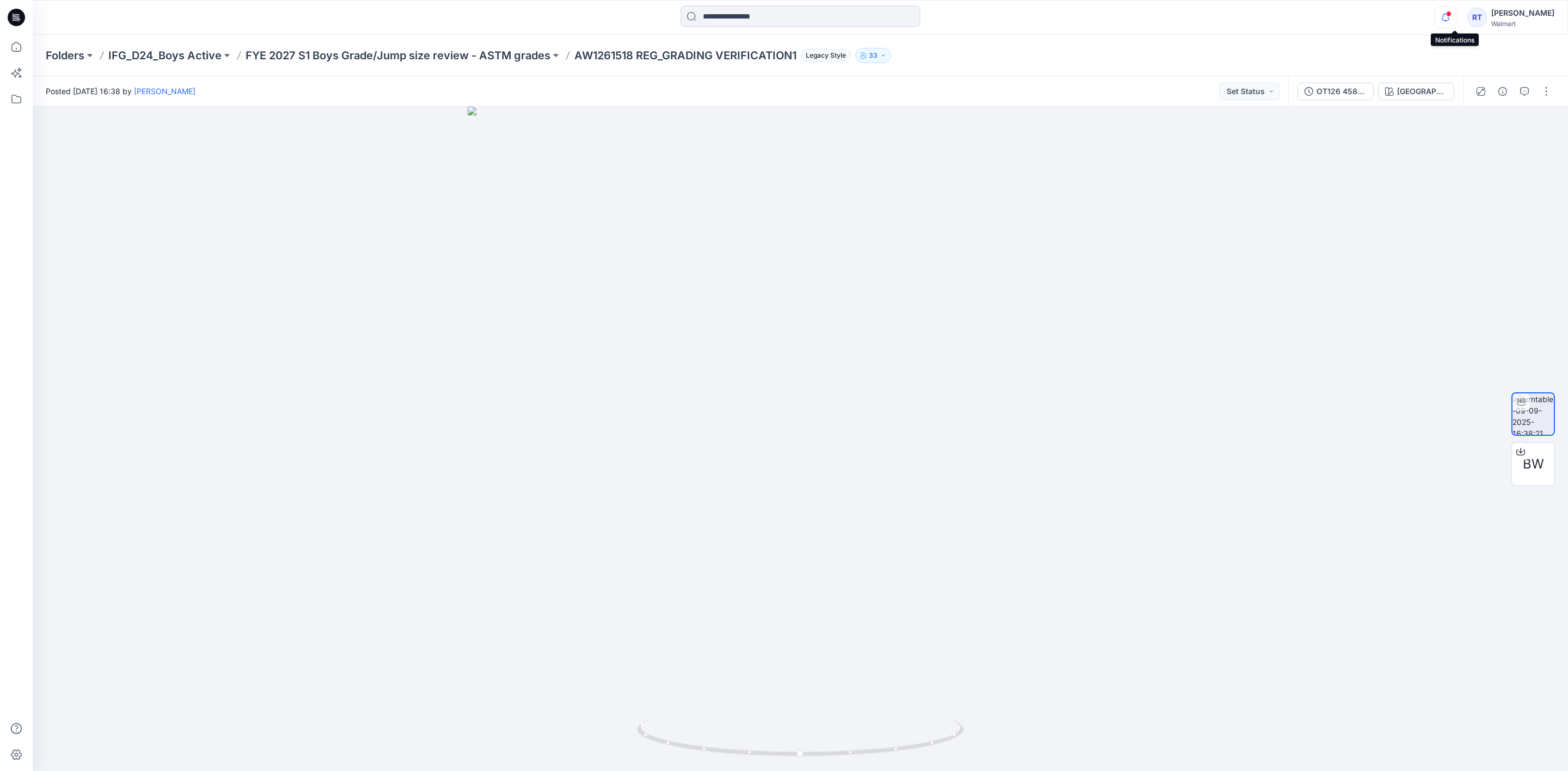
click at [1456, 18] on icon "button" at bounding box center [1446, 18] width 21 height 22
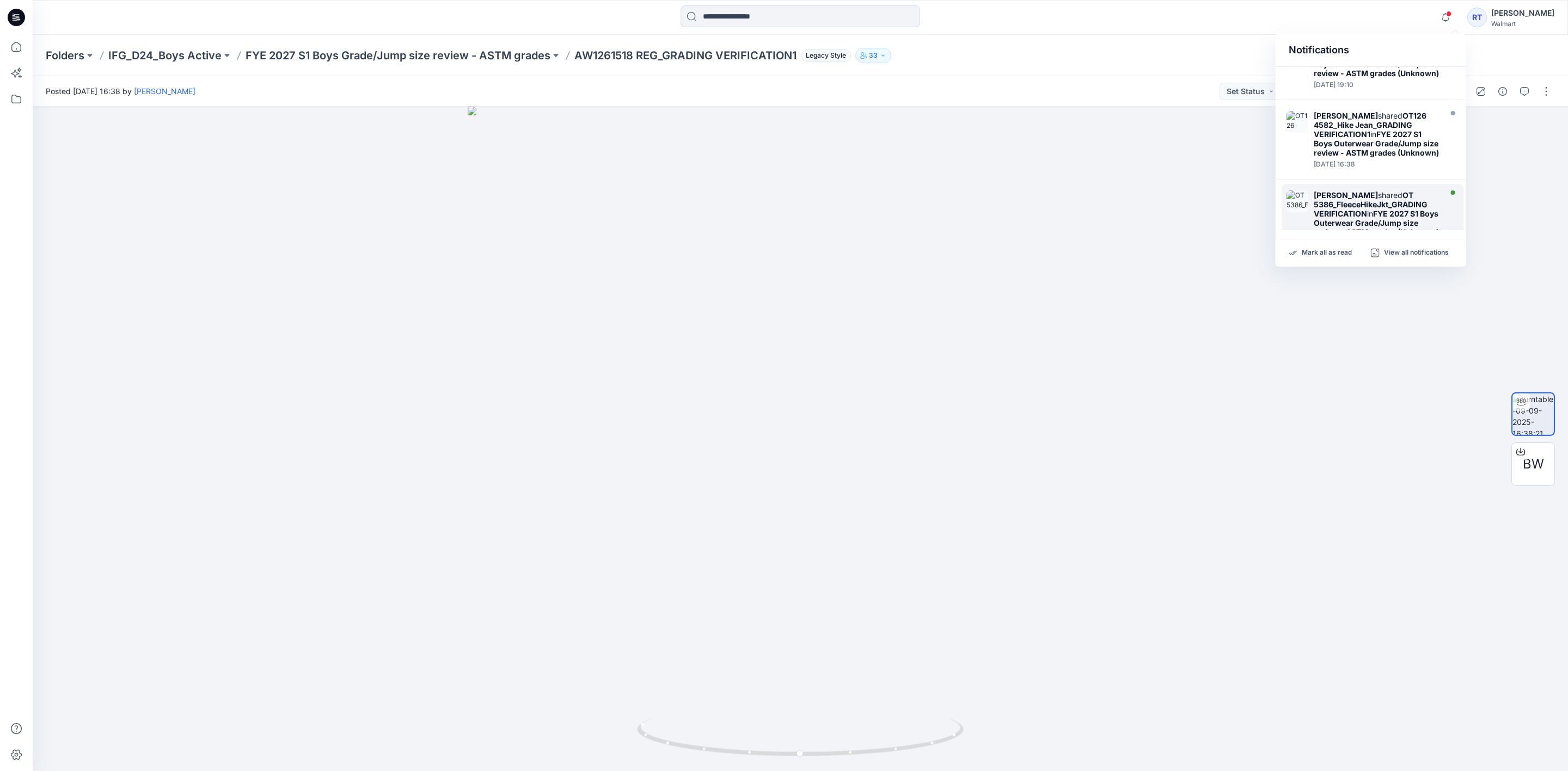
click at [1439, 212] on div "[PERSON_NAME] shared OT 5386_FleeceHikeJkt_GRADING VERIFICATION in FYE 2027 S1 …" at bounding box center [1373, 218] width 182 height 70
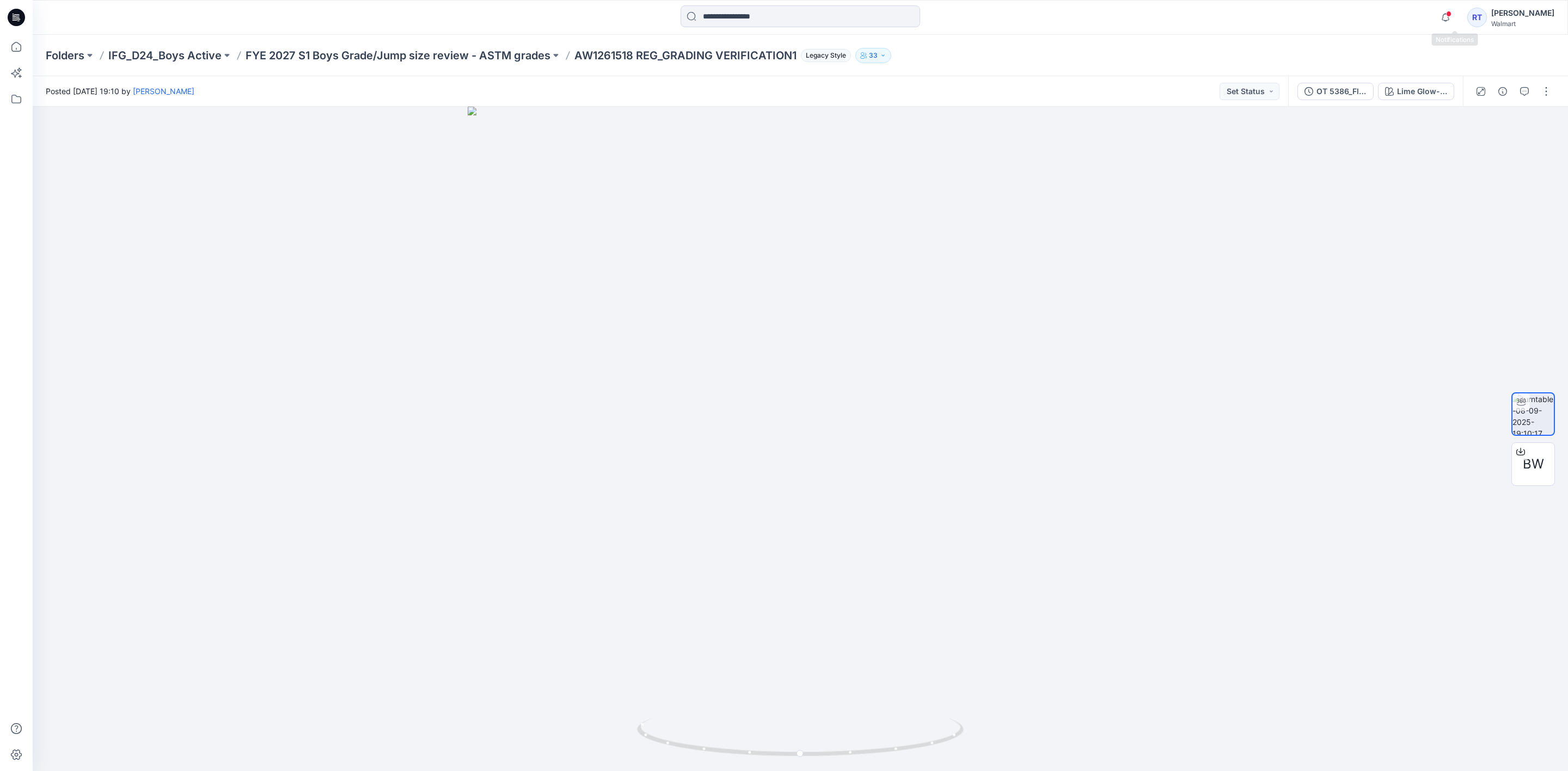
click at [1452, 13] on span at bounding box center [1449, 14] width 5 height 6
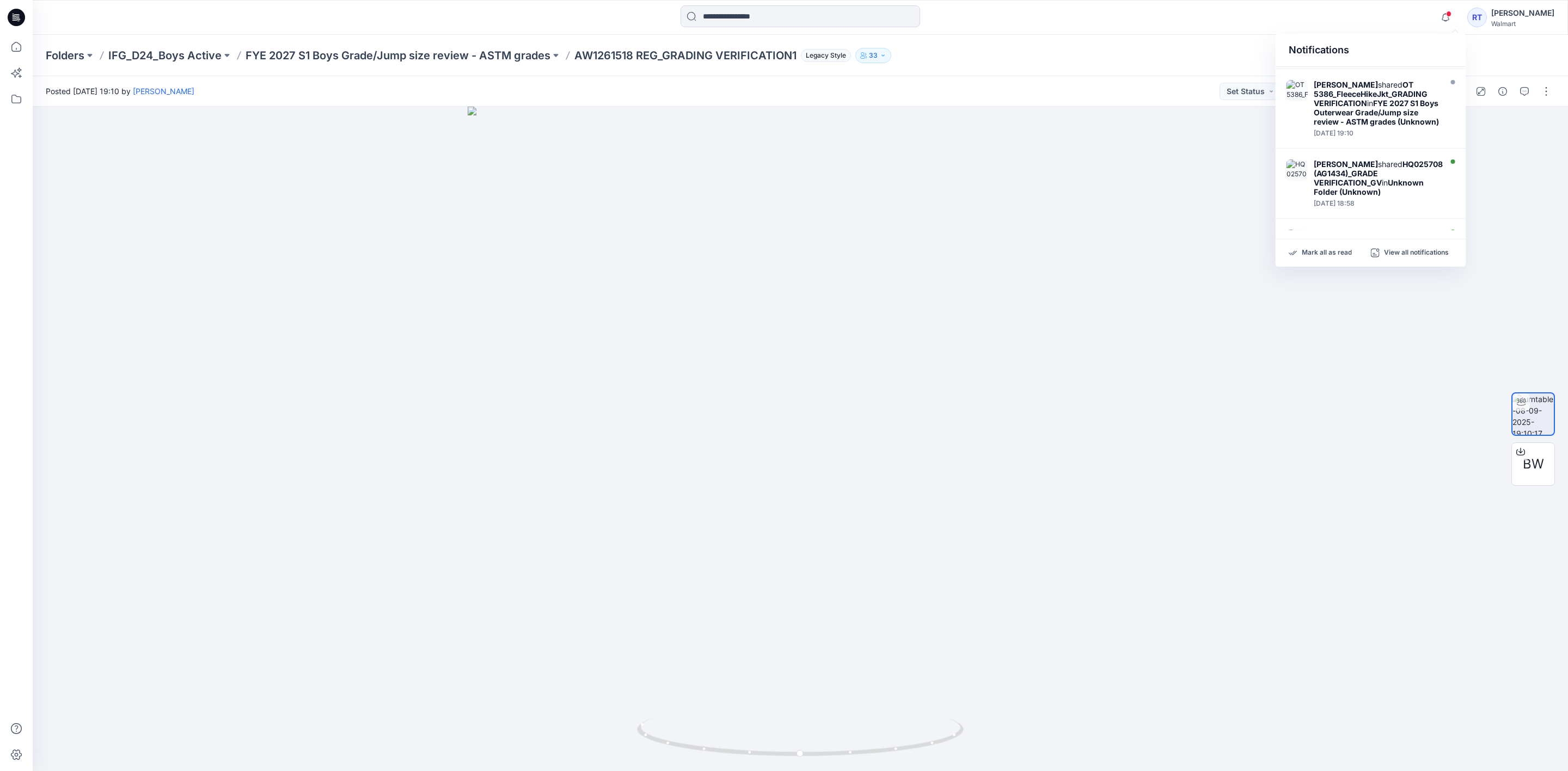
scroll to position [255, 0]
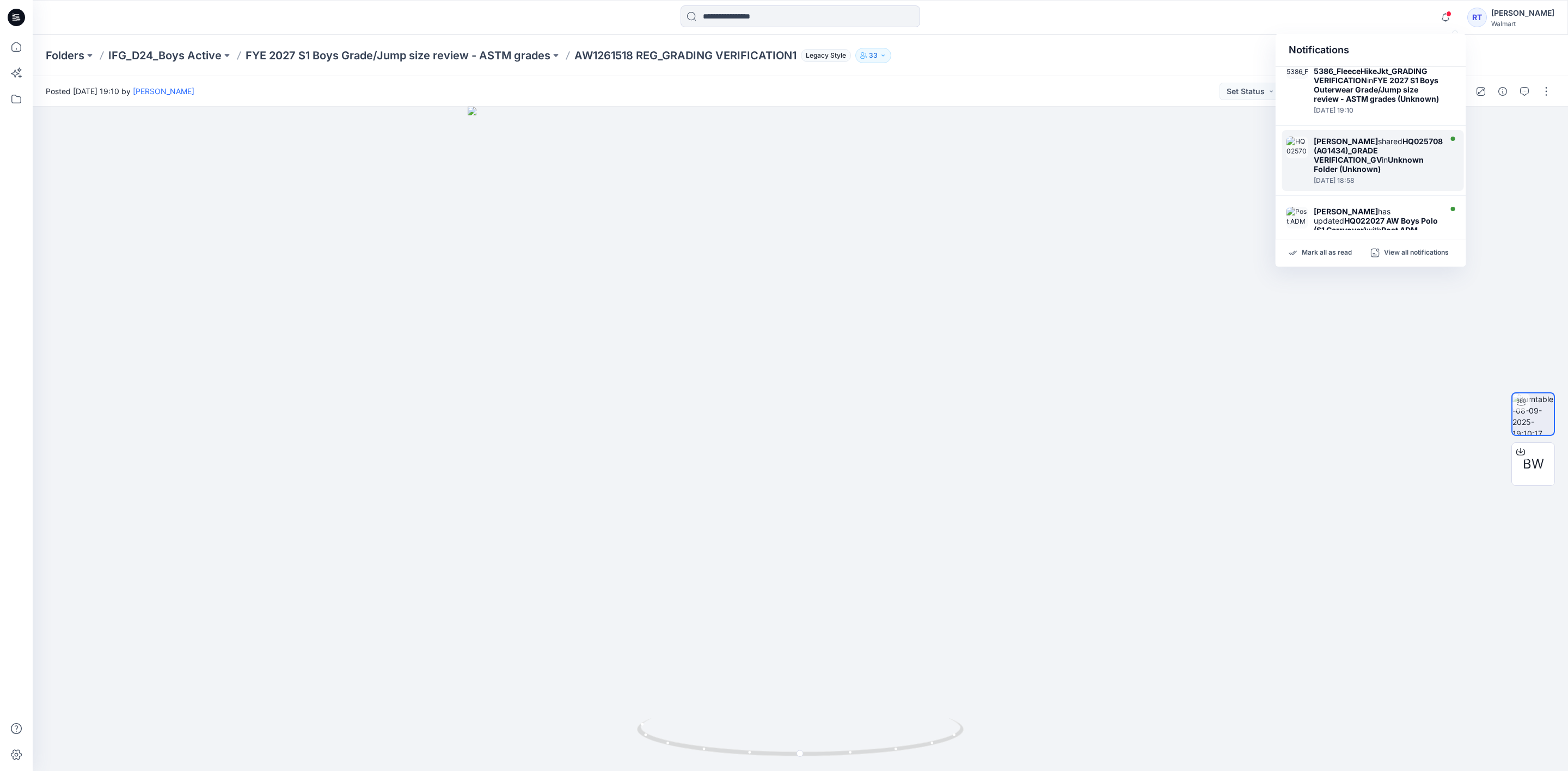
click at [1409, 173] on div "[PERSON_NAME] shared HQ025708 (AG1434)_GRADE VERIFICATION_GV in Unknown Folder …" at bounding box center [1378, 155] width 129 height 37
